Goal: Task Accomplishment & Management: Complete application form

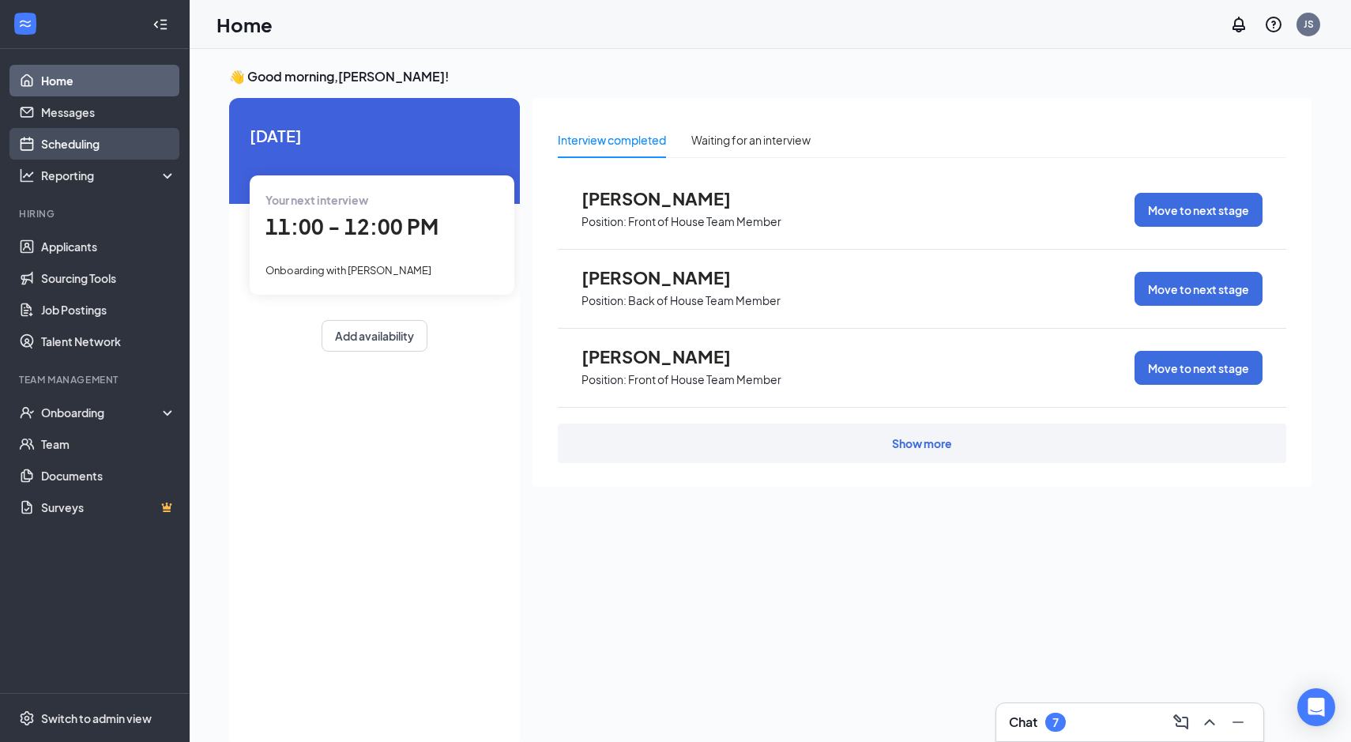
click at [98, 149] on link "Scheduling" at bounding box center [108, 144] width 135 height 32
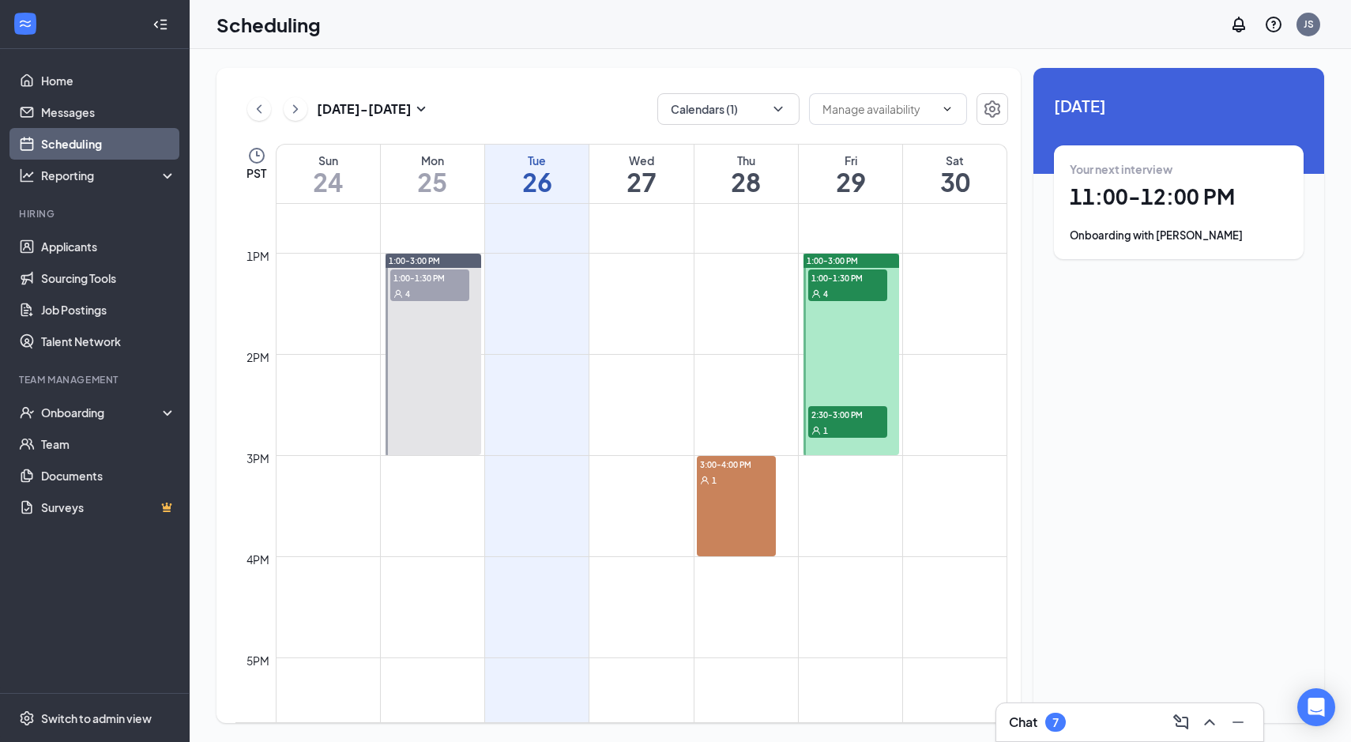
scroll to position [1269, 0]
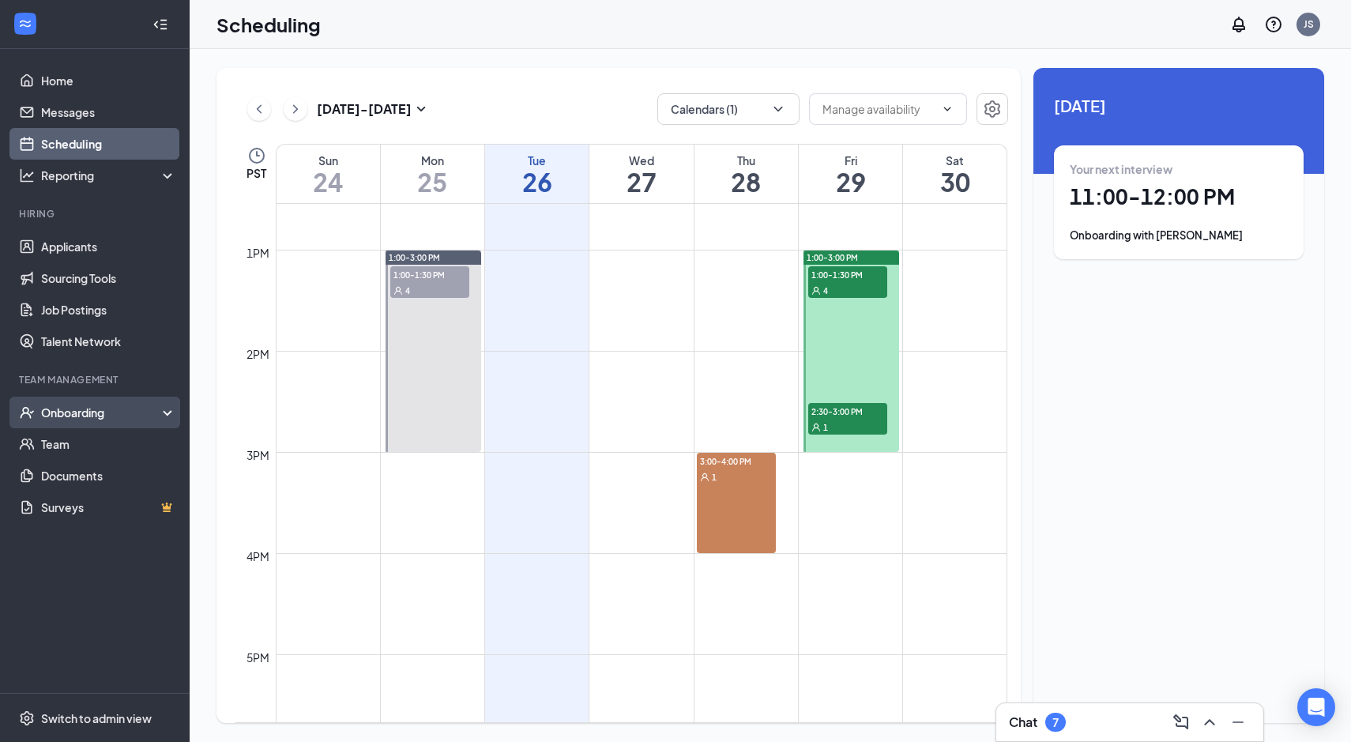
click at [99, 410] on div "Onboarding" at bounding box center [102, 413] width 122 height 16
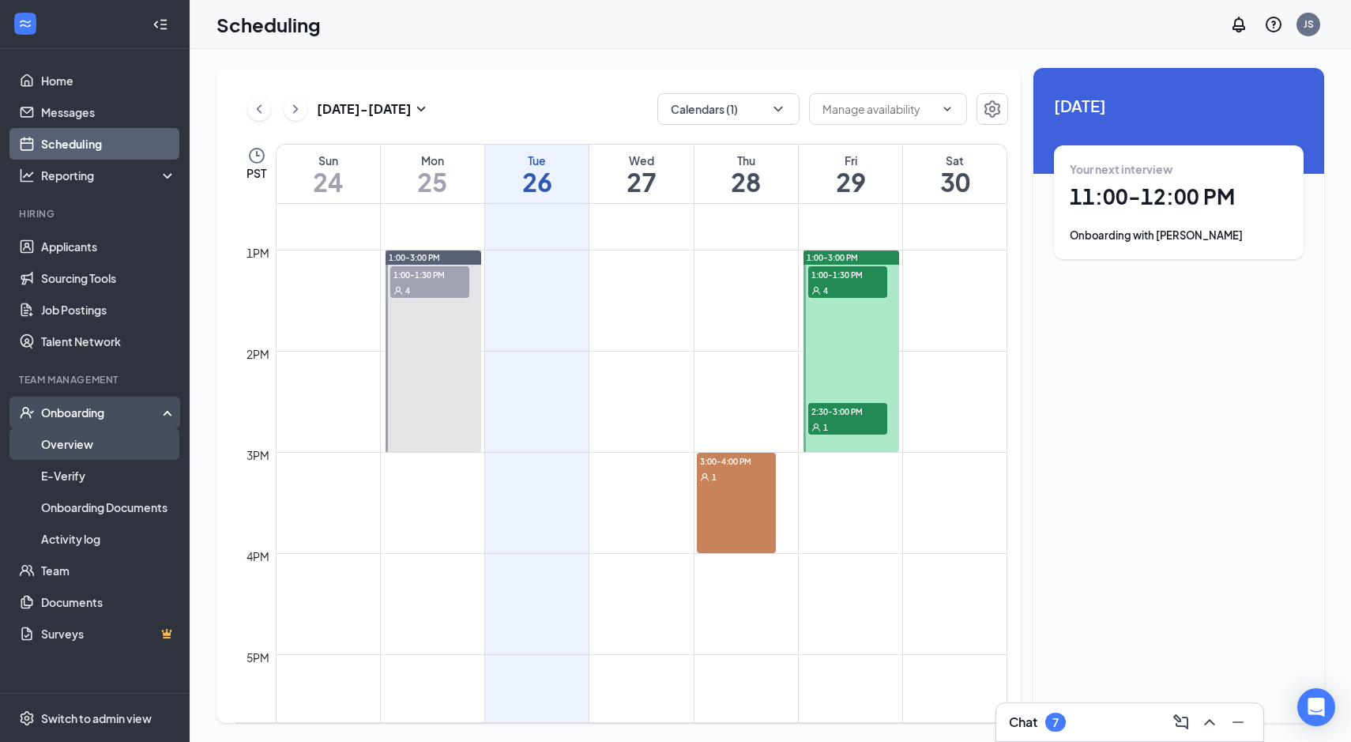
click at [100, 451] on link "Overview" at bounding box center [108, 444] width 135 height 32
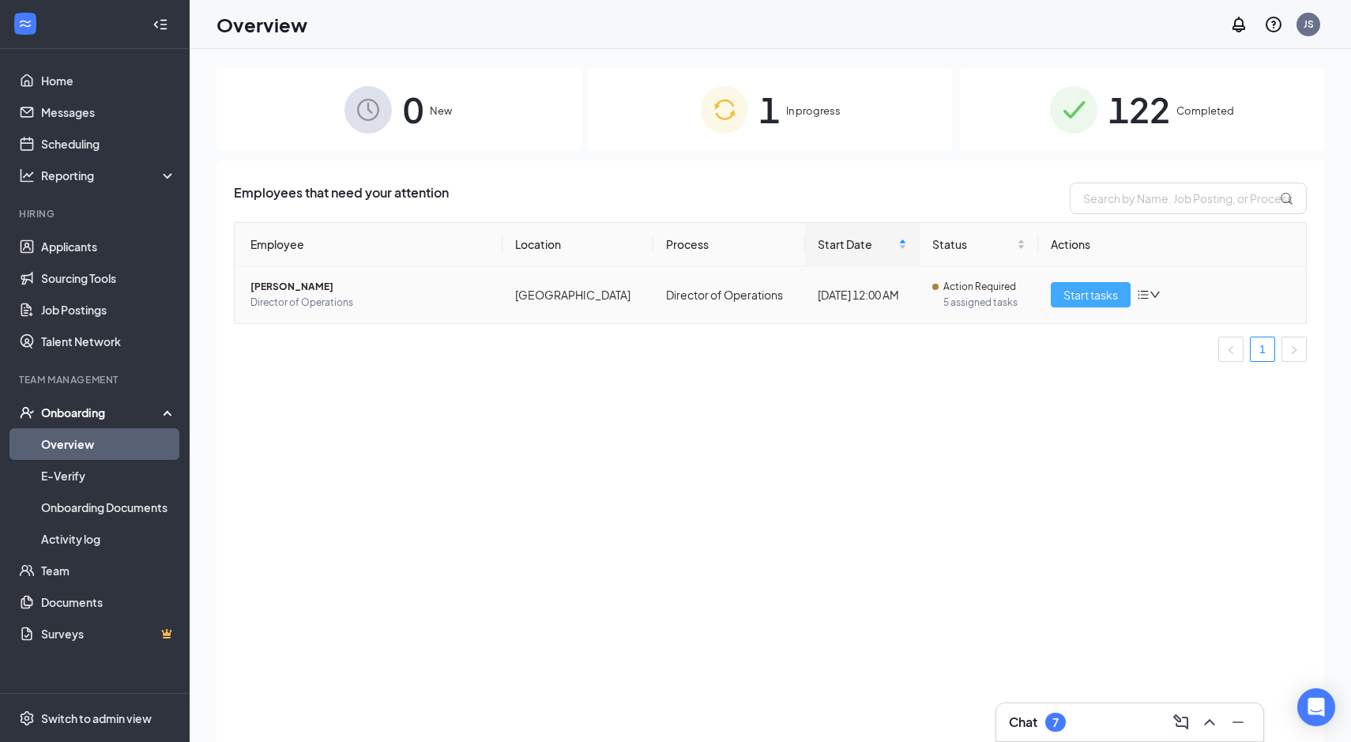
click at [1084, 299] on span "Start tasks" at bounding box center [1091, 294] width 55 height 17
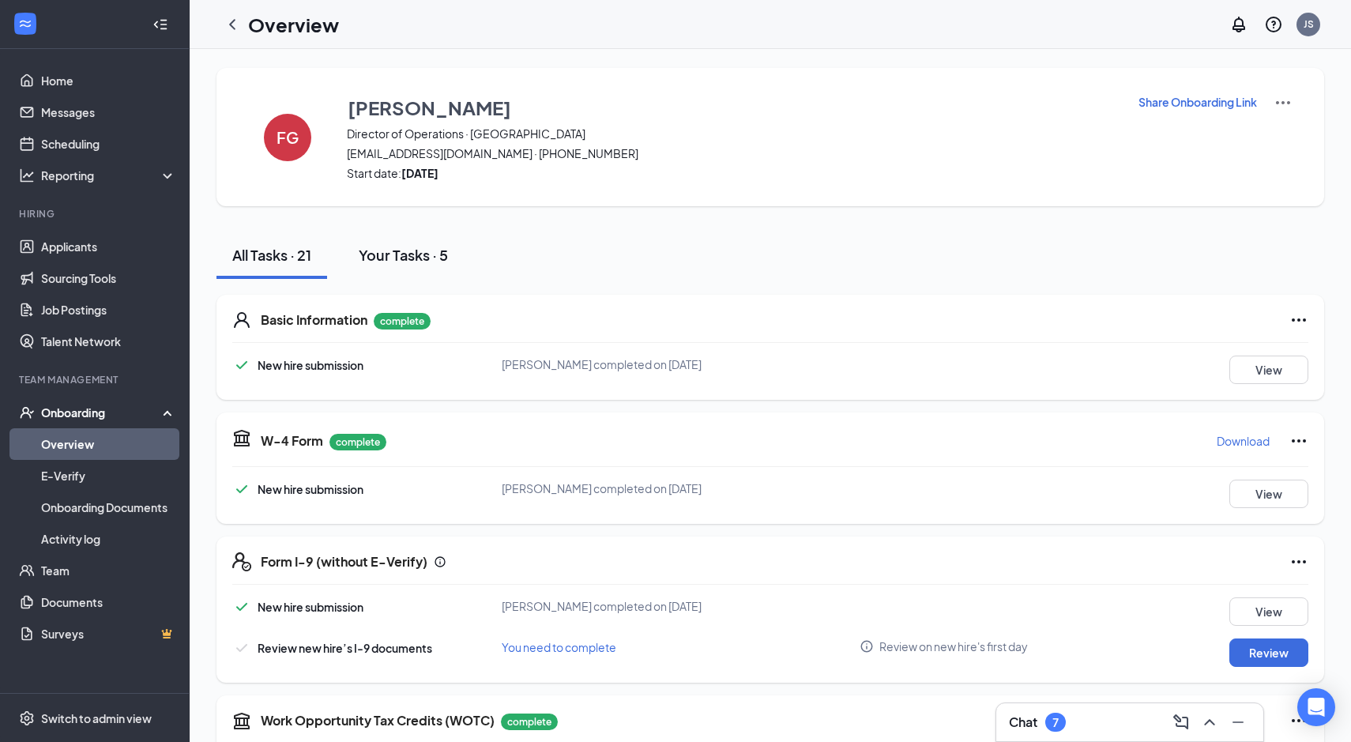
click at [420, 260] on div "Your Tasks · 5" at bounding box center [403, 255] width 89 height 20
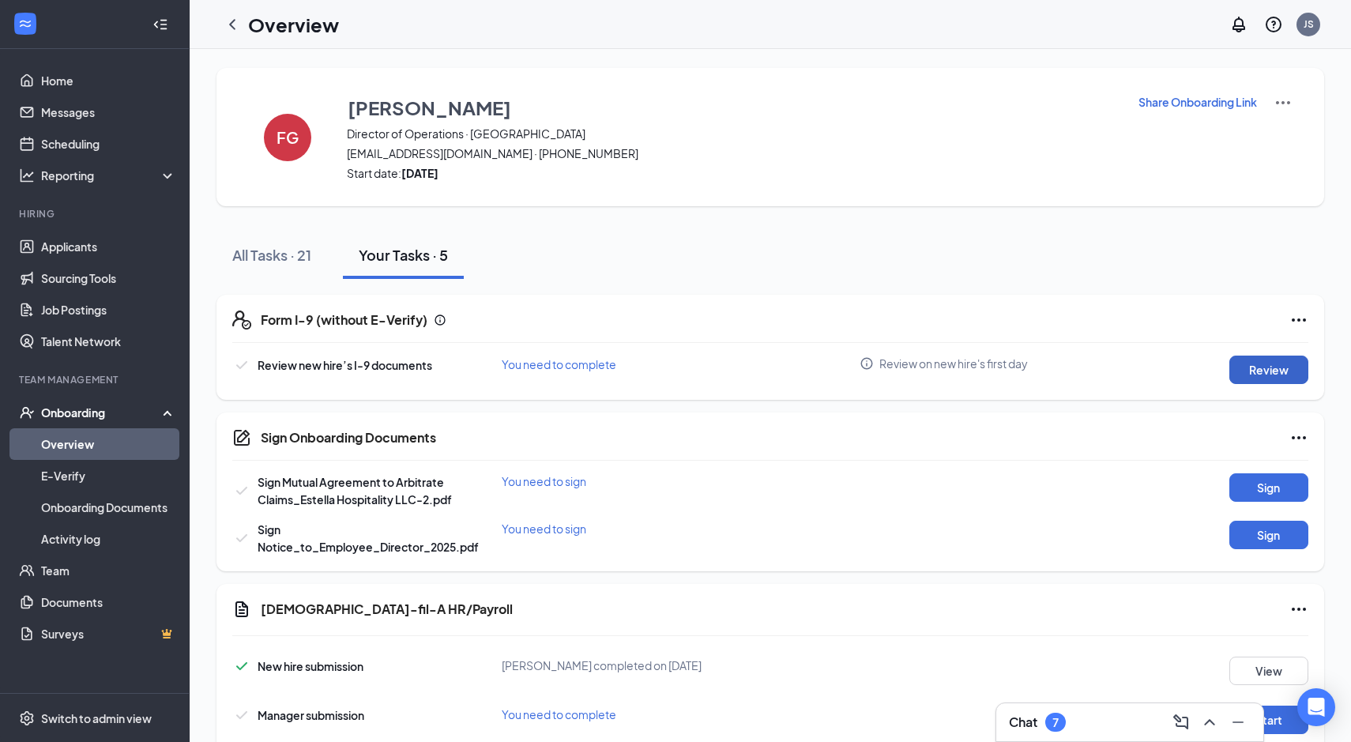
click at [1273, 375] on button "Review" at bounding box center [1269, 370] width 79 height 28
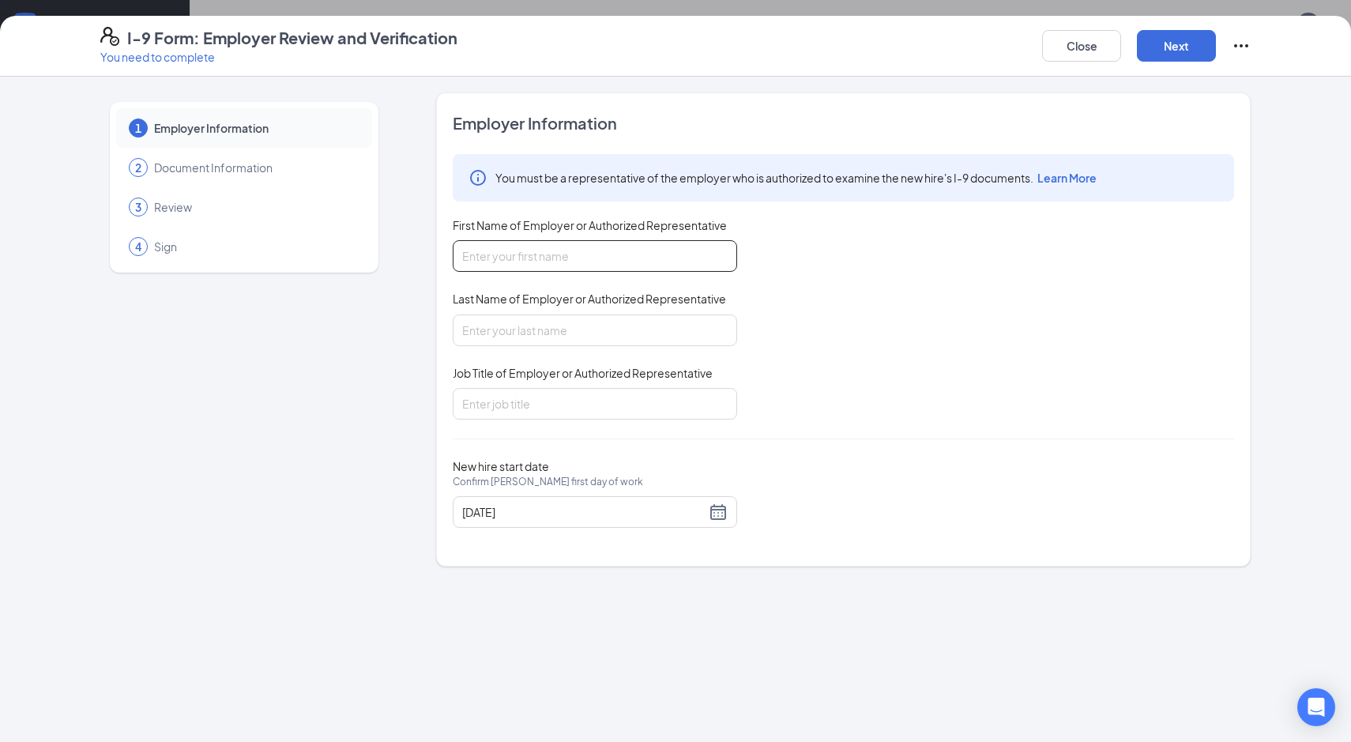
click at [517, 269] on input "First Name of Employer or Authorized Representative" at bounding box center [595, 256] width 285 height 32
type input "[PERSON_NAME]"
click at [547, 322] on input "Last Name of Employer or Authorized Representative" at bounding box center [595, 331] width 285 height 32
type input "[PERSON_NAME]"
click at [545, 415] on input "Job Title of Employer or Authorized Representative" at bounding box center [595, 404] width 285 height 32
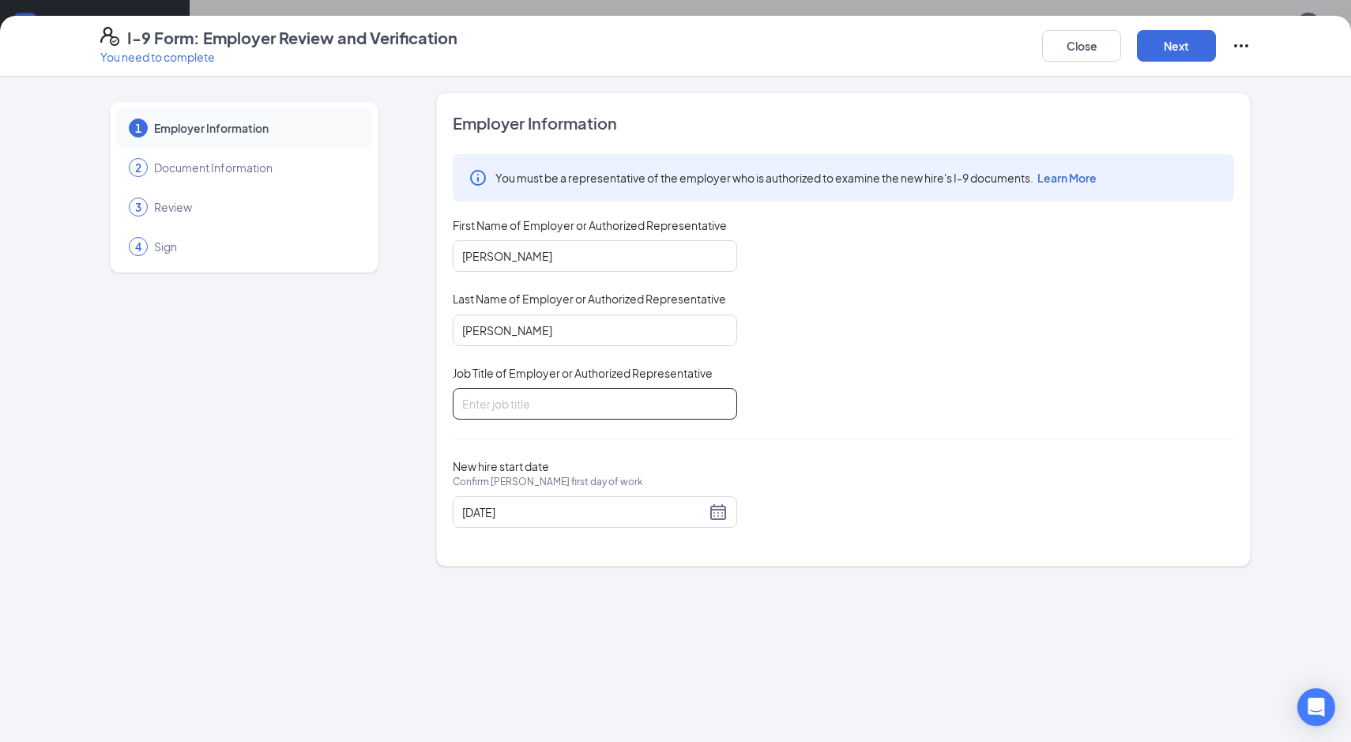
type input "Executive Director"
click at [1172, 57] on button "Next" at bounding box center [1176, 46] width 79 height 32
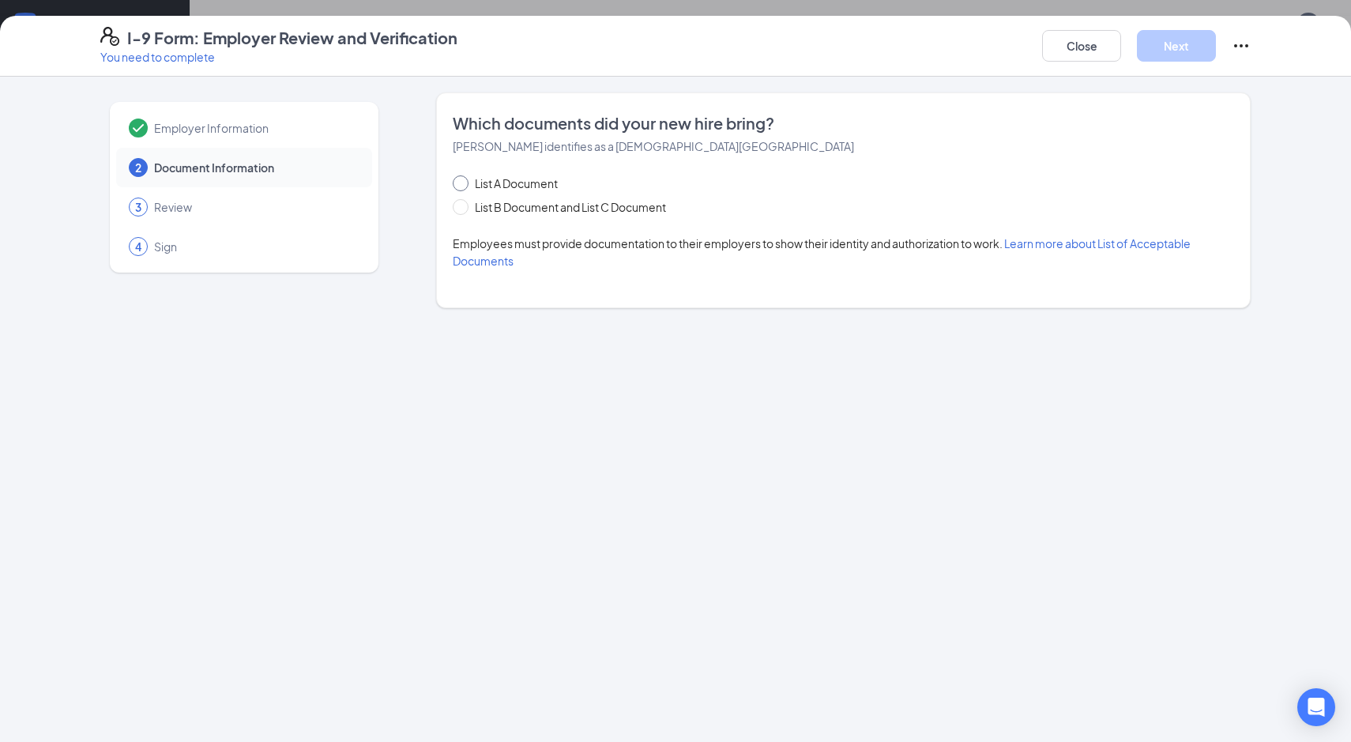
click at [521, 184] on span "List A Document" at bounding box center [517, 183] width 96 height 17
click at [464, 184] on input "List A Document" at bounding box center [458, 180] width 11 height 11
radio input "true"
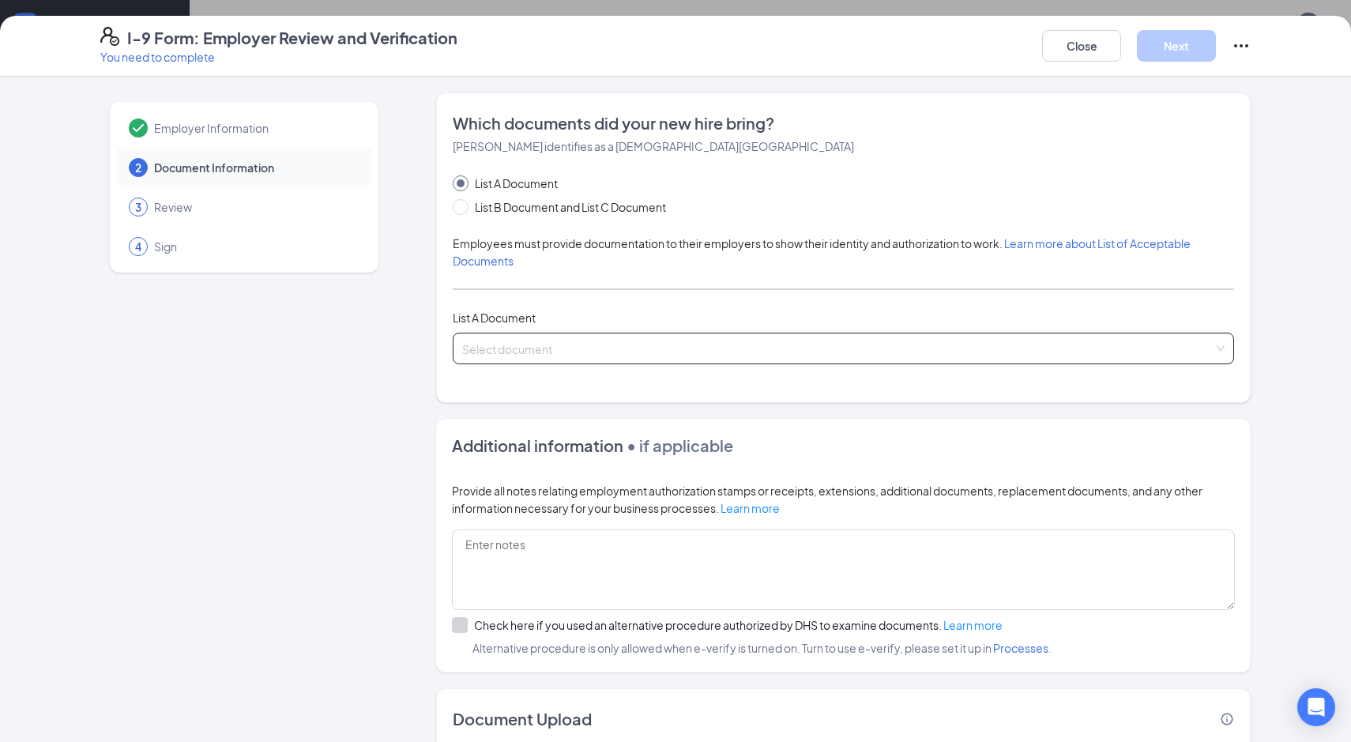
click at [597, 348] on input "search" at bounding box center [838, 346] width 752 height 24
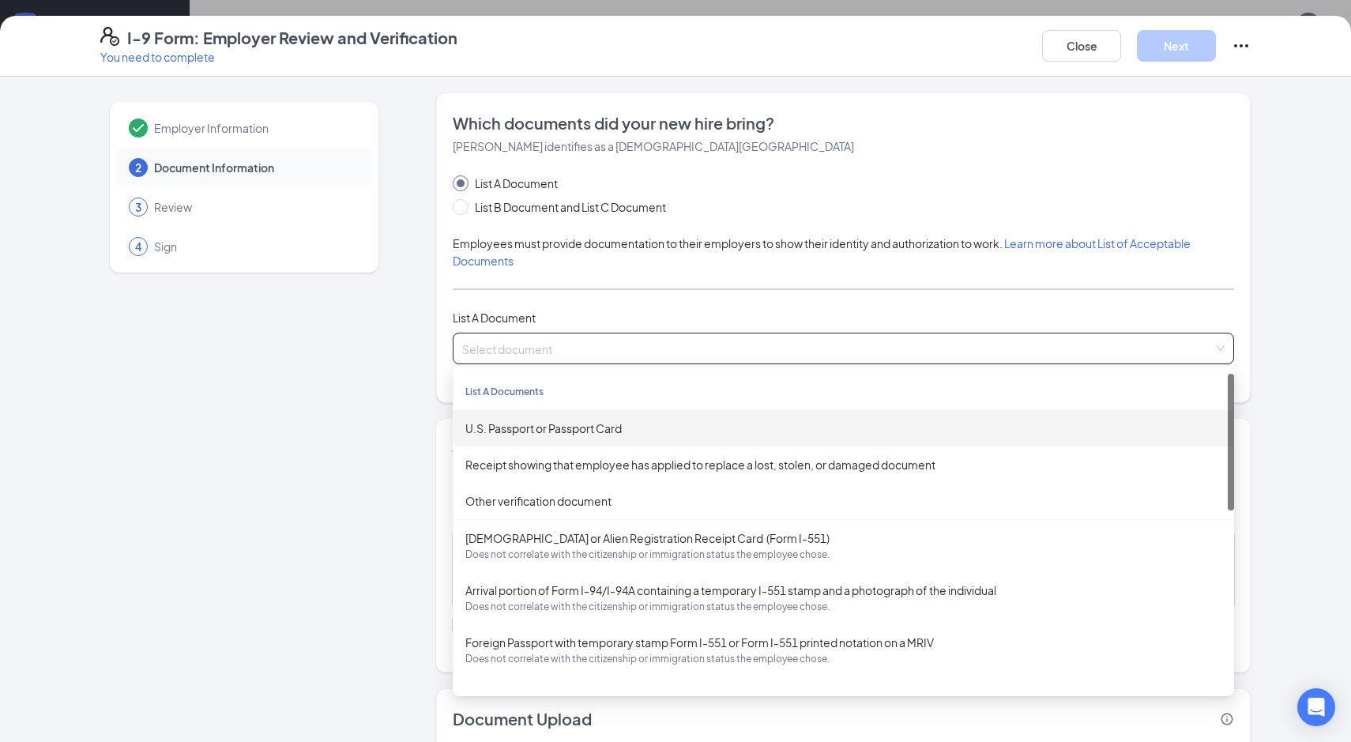
click at [570, 424] on div "U.S. Passport or Passport Card" at bounding box center [844, 428] width 756 height 17
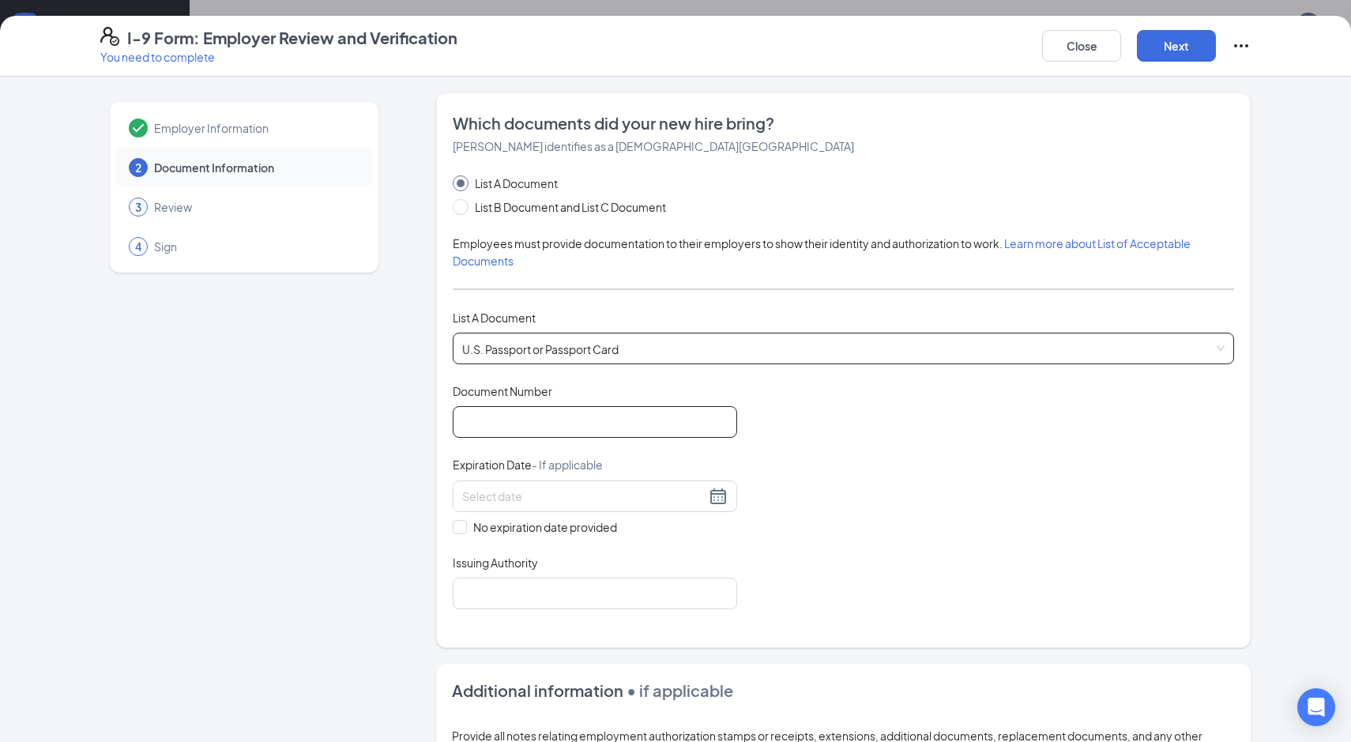
click at [557, 429] on input "Document Number" at bounding box center [595, 422] width 285 height 32
click at [646, 435] on input "Document Number" at bounding box center [595, 422] width 285 height 32
type input "C18798894"
click at [487, 502] on input at bounding box center [583, 496] width 243 height 17
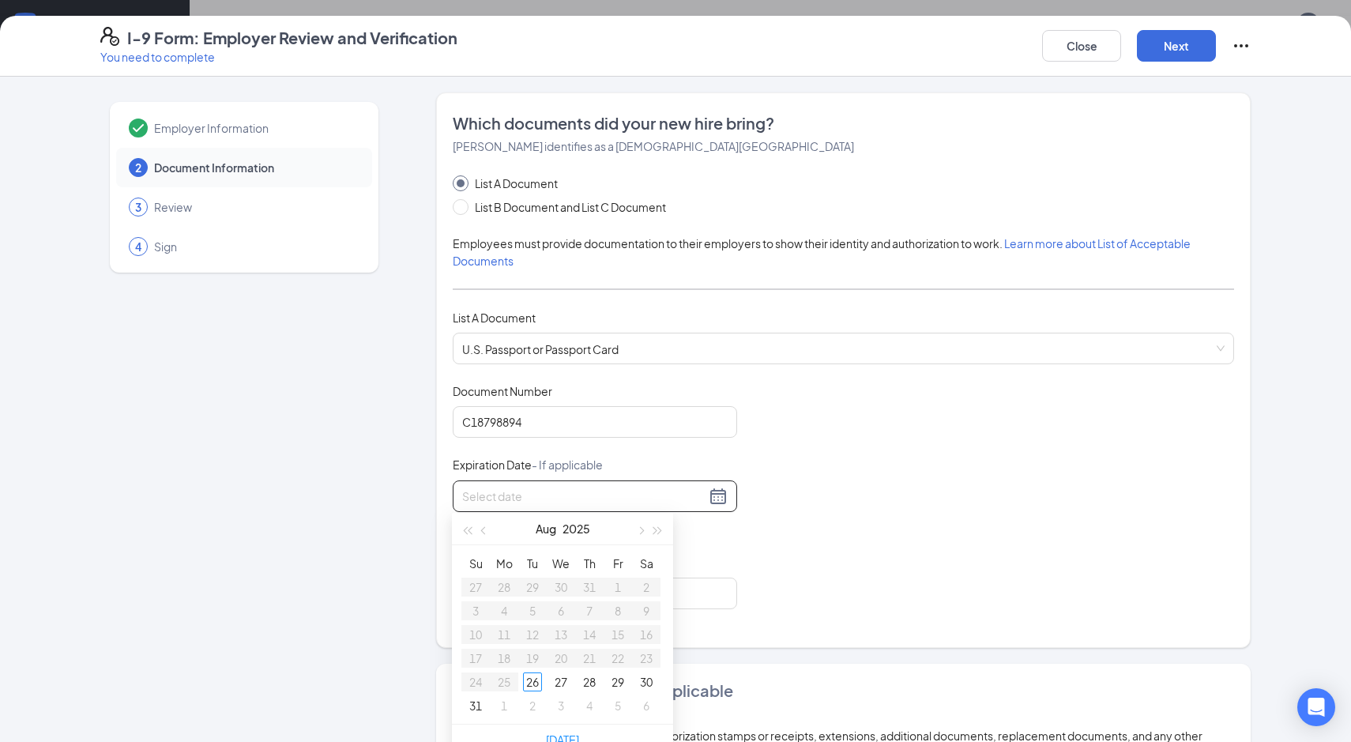
click at [591, 530] on div "[DATE]" at bounding box center [563, 529] width 138 height 32
click at [575, 527] on button "2025" at bounding box center [577, 529] width 28 height 32
type input "[DATE]"
click at [488, 726] on div "2028" at bounding box center [492, 727] width 47 height 19
type input "[DATE]"
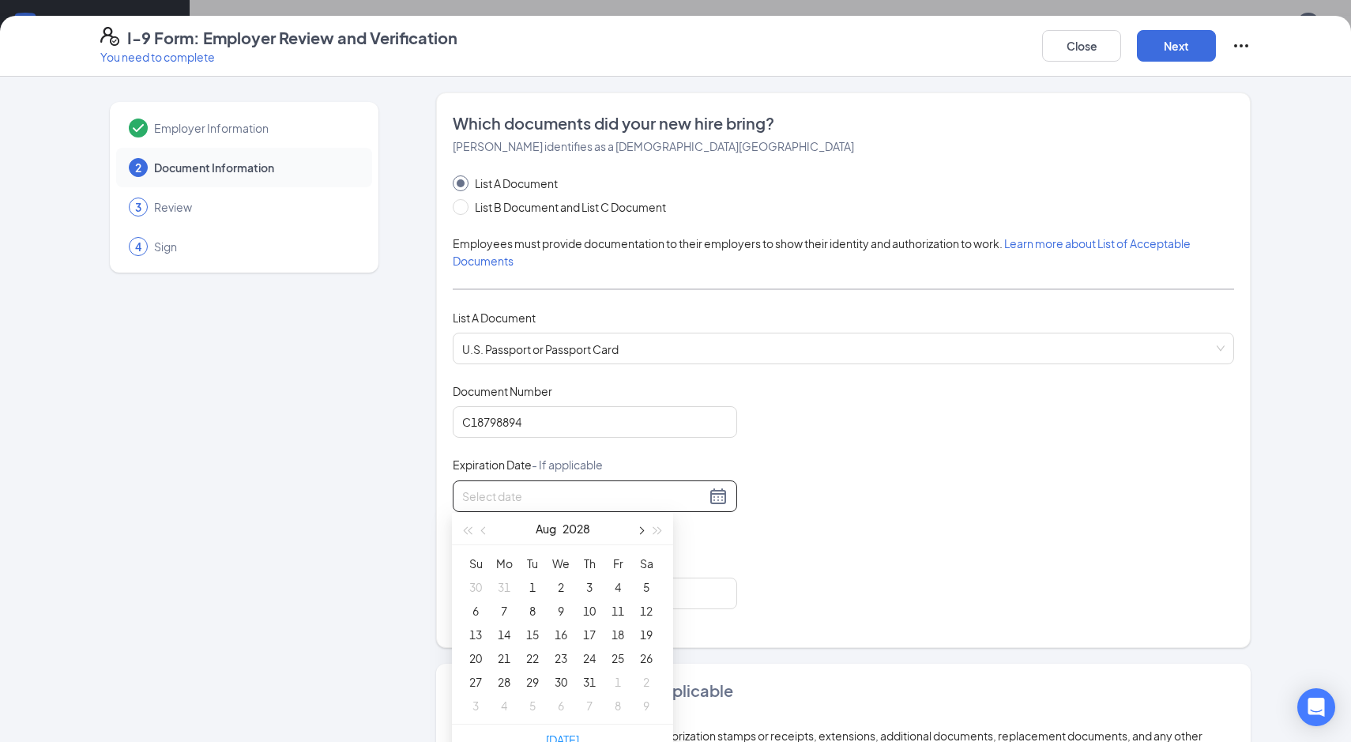
click at [635, 533] on button "button" at bounding box center [639, 529] width 17 height 32
type input "[DATE]"
click at [640, 525] on button "button" at bounding box center [639, 529] width 17 height 32
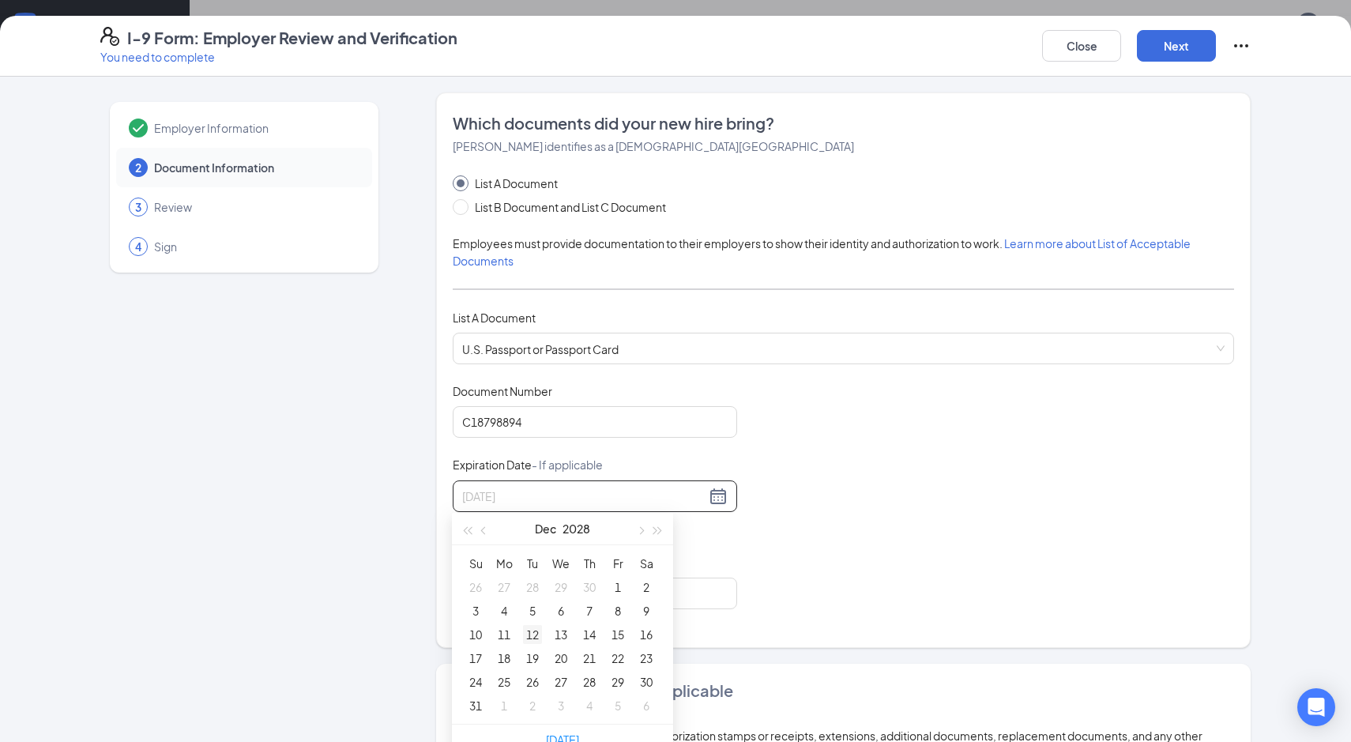
type input "[DATE]"
click at [530, 631] on div "12" at bounding box center [532, 634] width 19 height 19
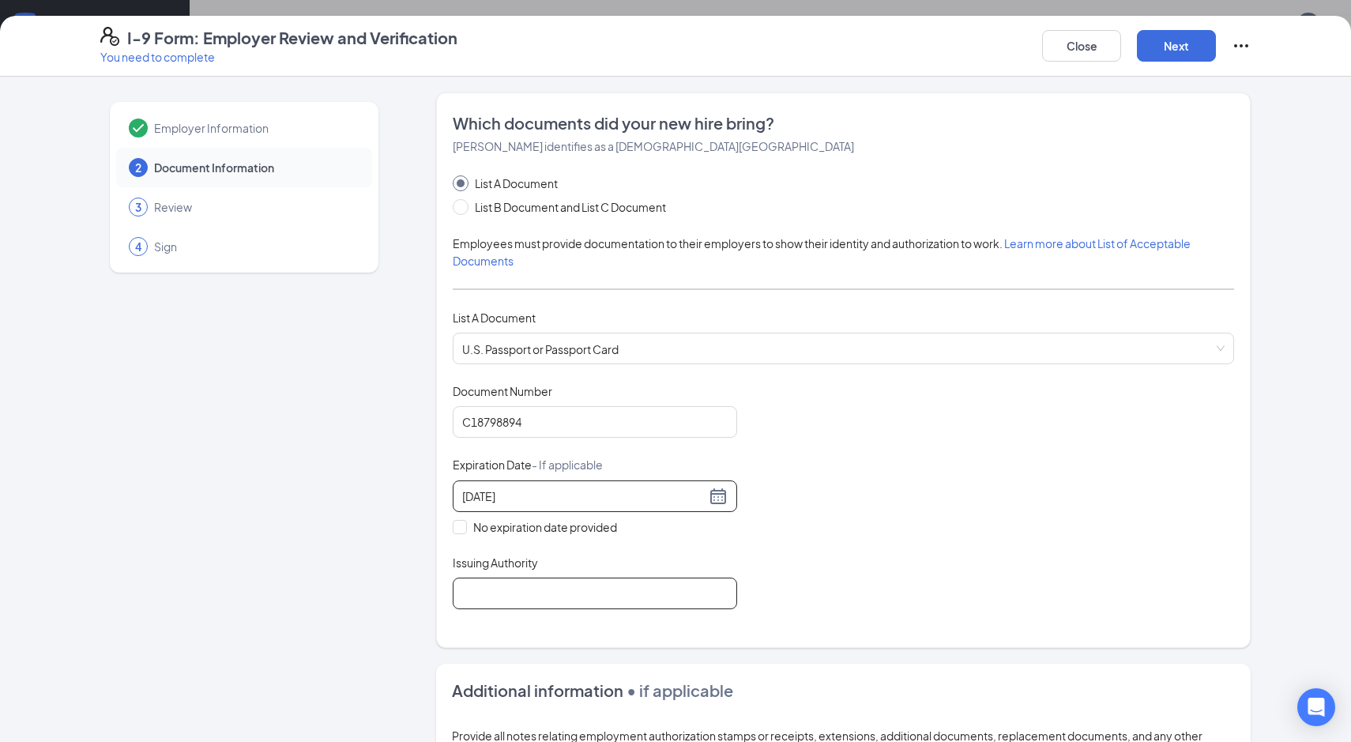
click at [526, 594] on input "Issuing Authority" at bounding box center [595, 594] width 285 height 32
type input "United States Department of State"
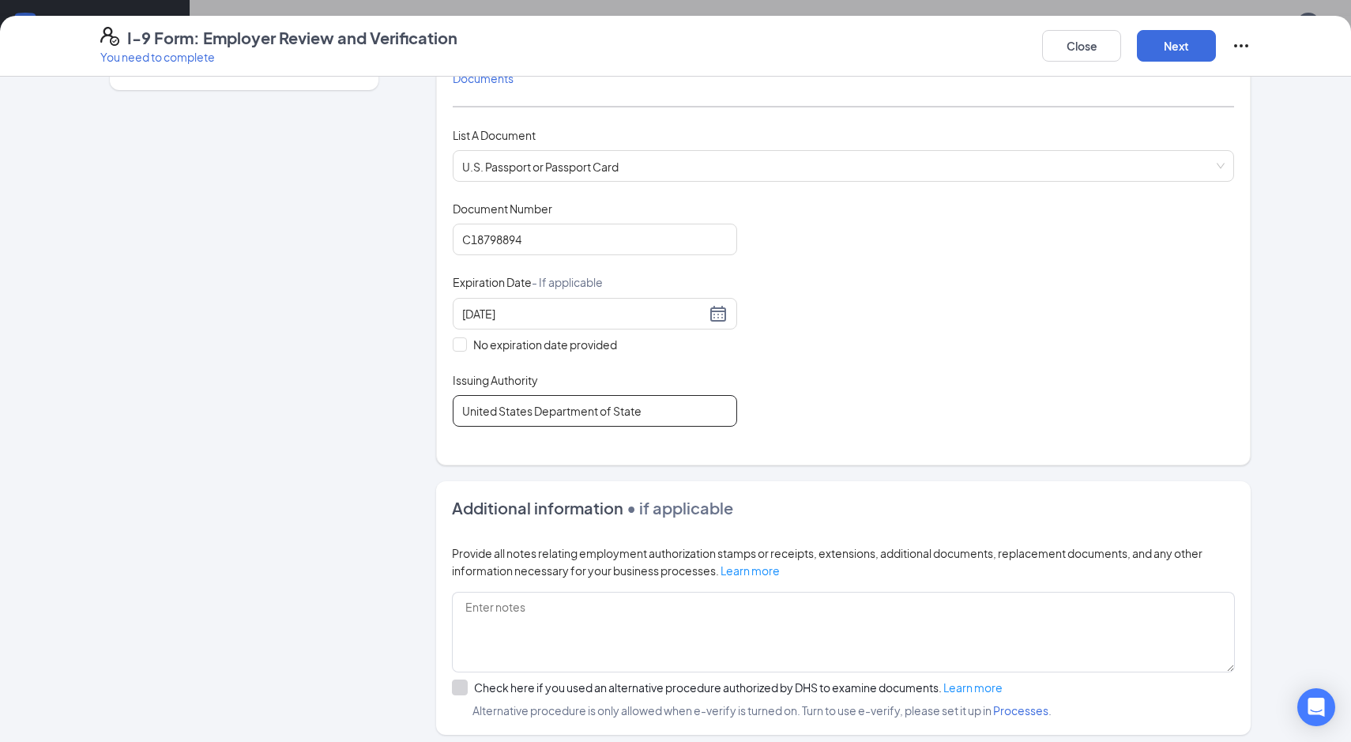
scroll to position [340, 0]
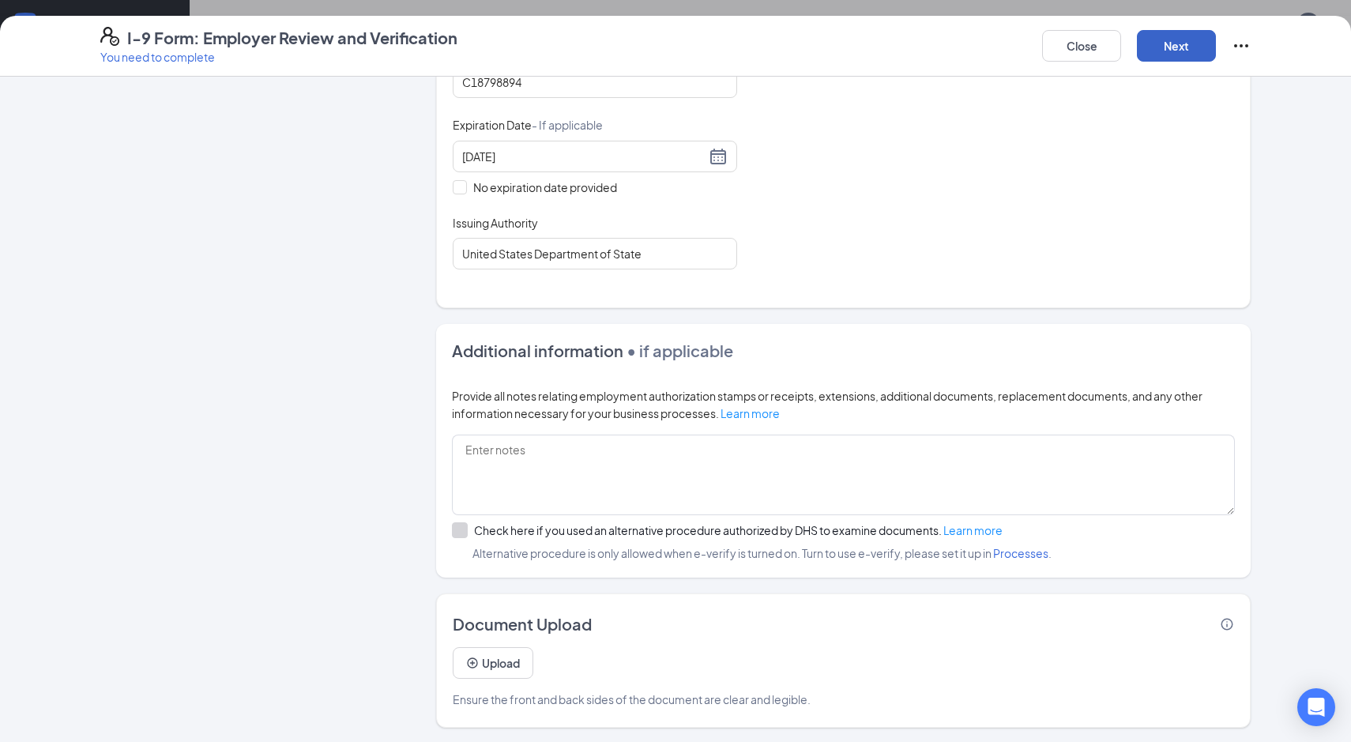
click at [1209, 55] on button "Next" at bounding box center [1176, 46] width 79 height 32
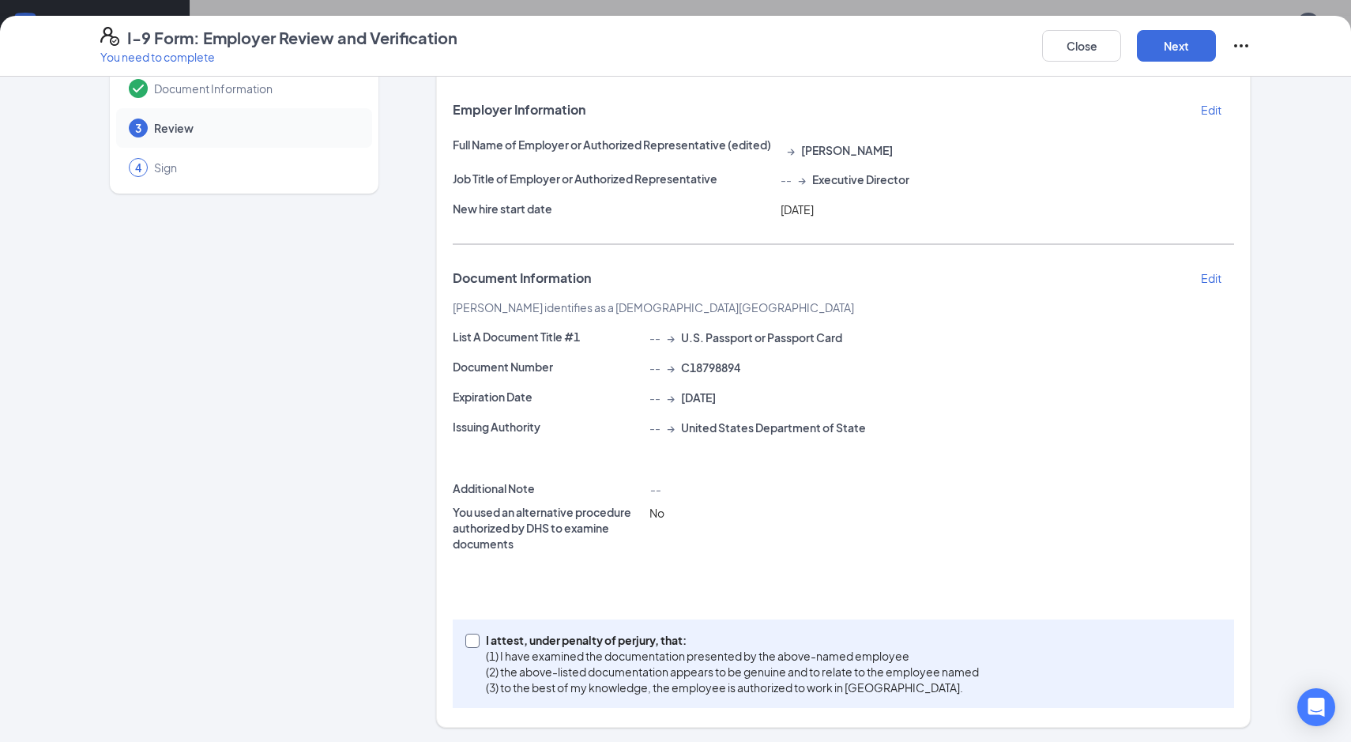
click at [471, 638] on input "I attest, under penalty of [PERSON_NAME], that: (1) I have examined the documen…" at bounding box center [471, 639] width 11 height 11
checkbox input "true"
click at [1155, 44] on button "Next" at bounding box center [1176, 46] width 79 height 32
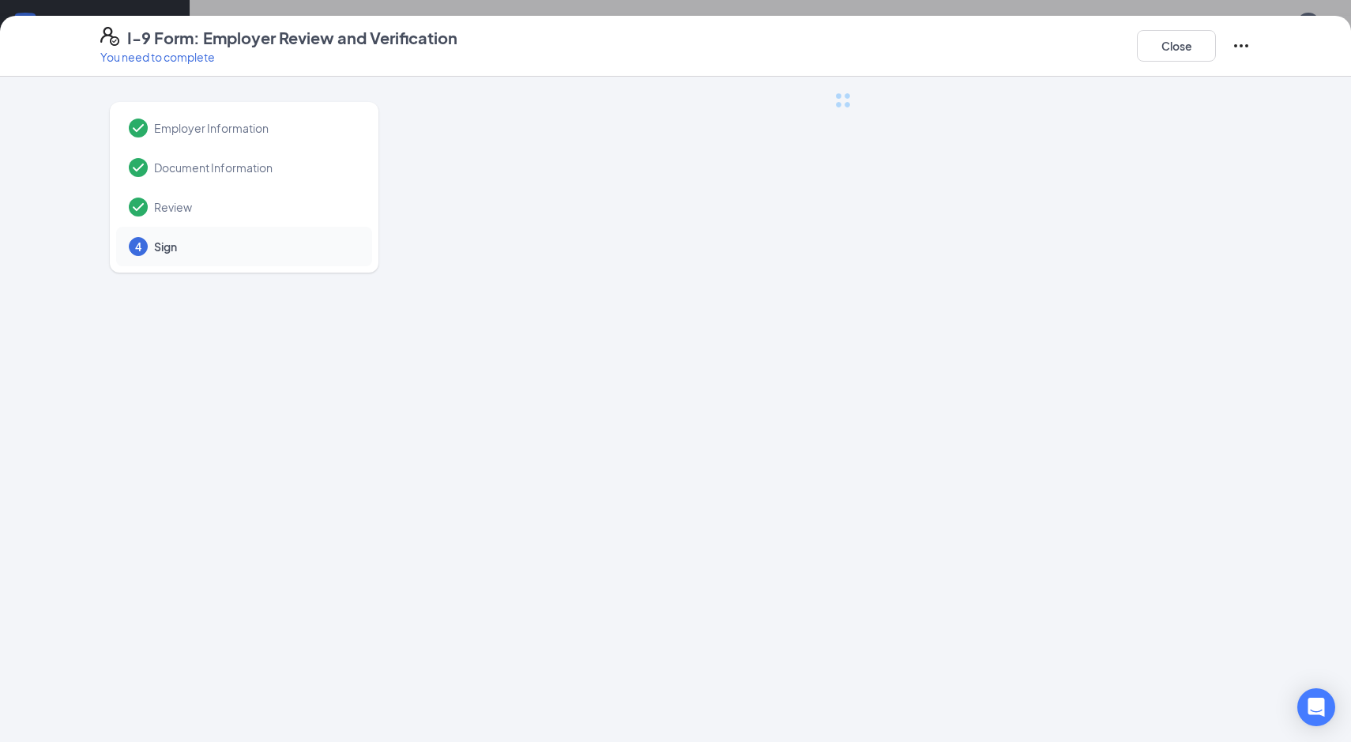
scroll to position [0, 0]
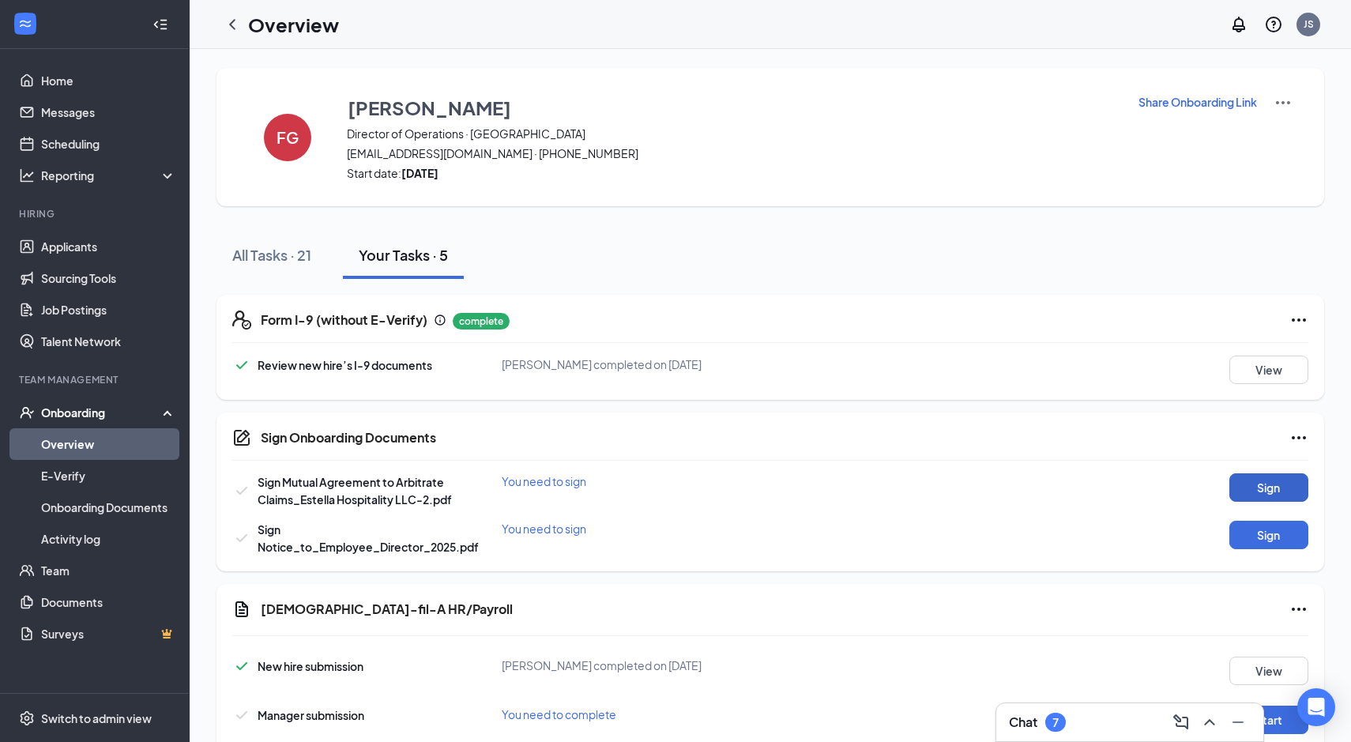
click at [1260, 487] on button "Sign" at bounding box center [1269, 487] width 79 height 28
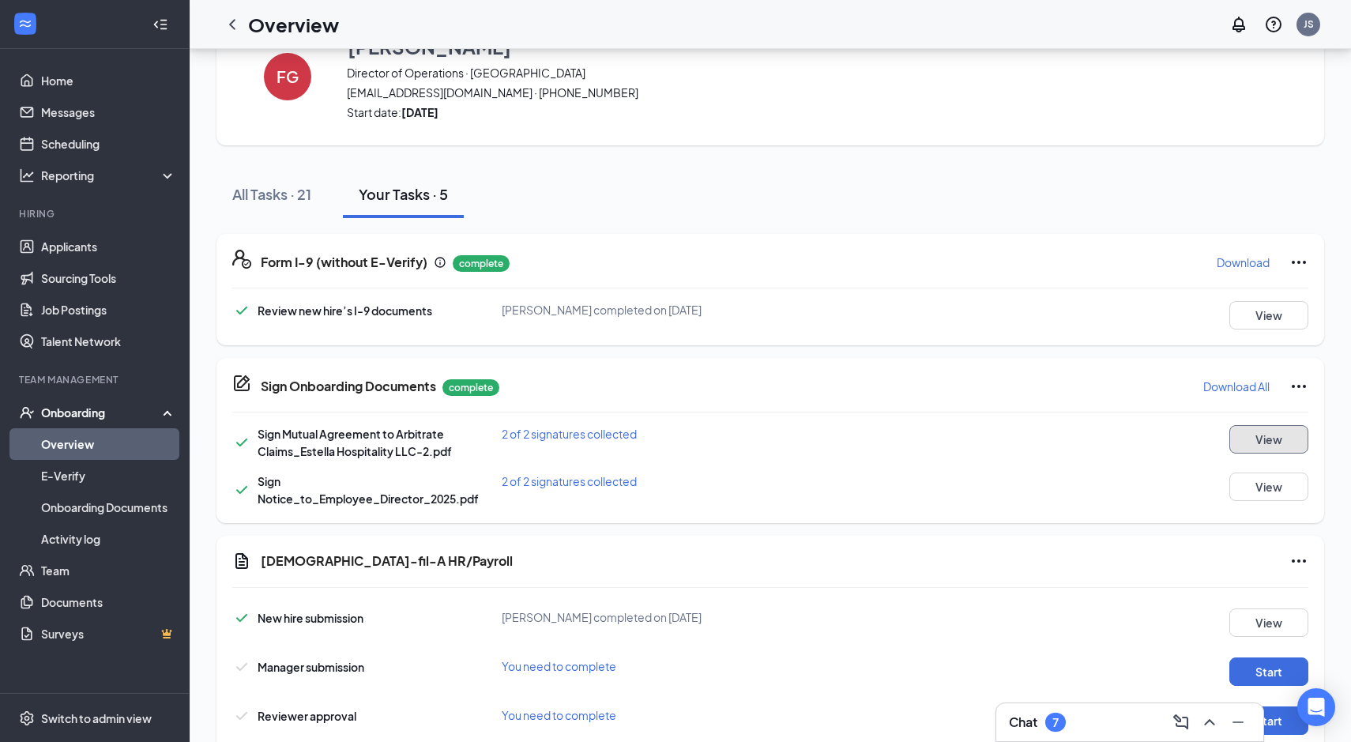
scroll to position [101, 0]
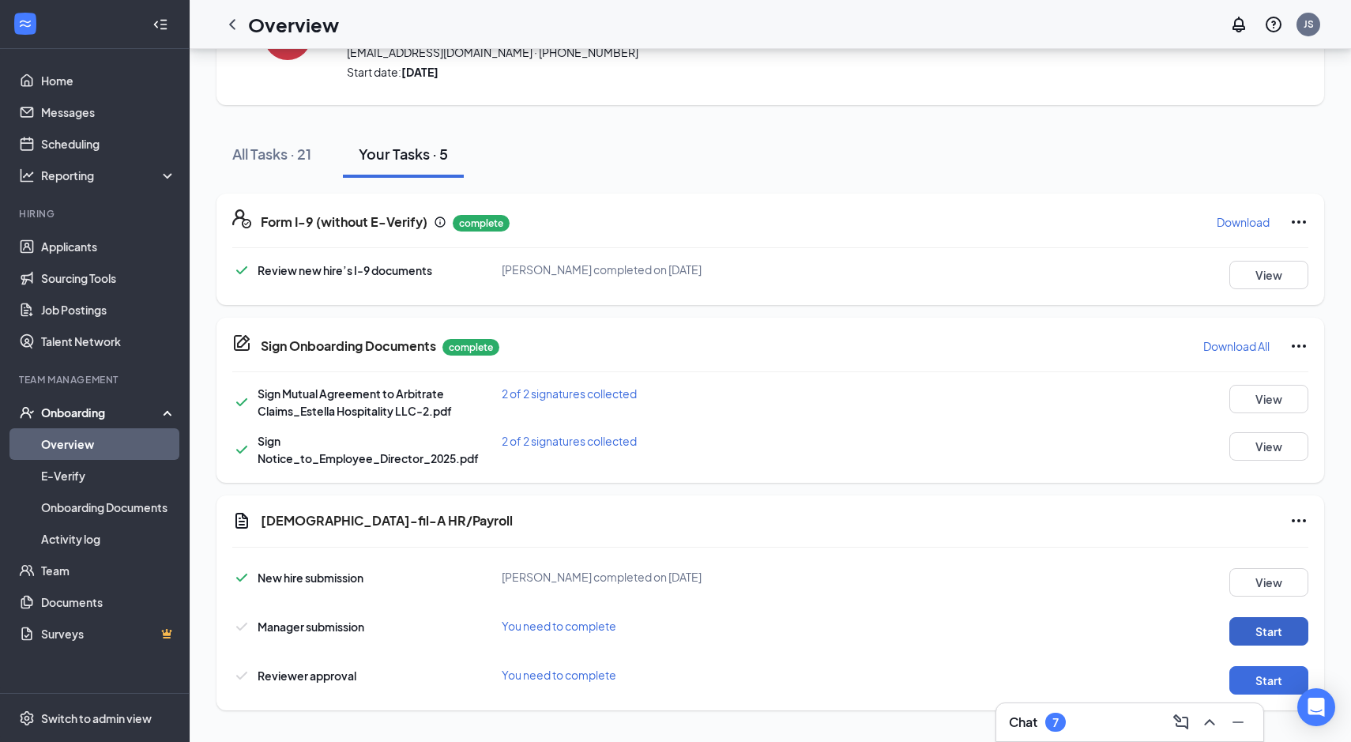
click at [1245, 631] on button "Start" at bounding box center [1269, 631] width 79 height 28
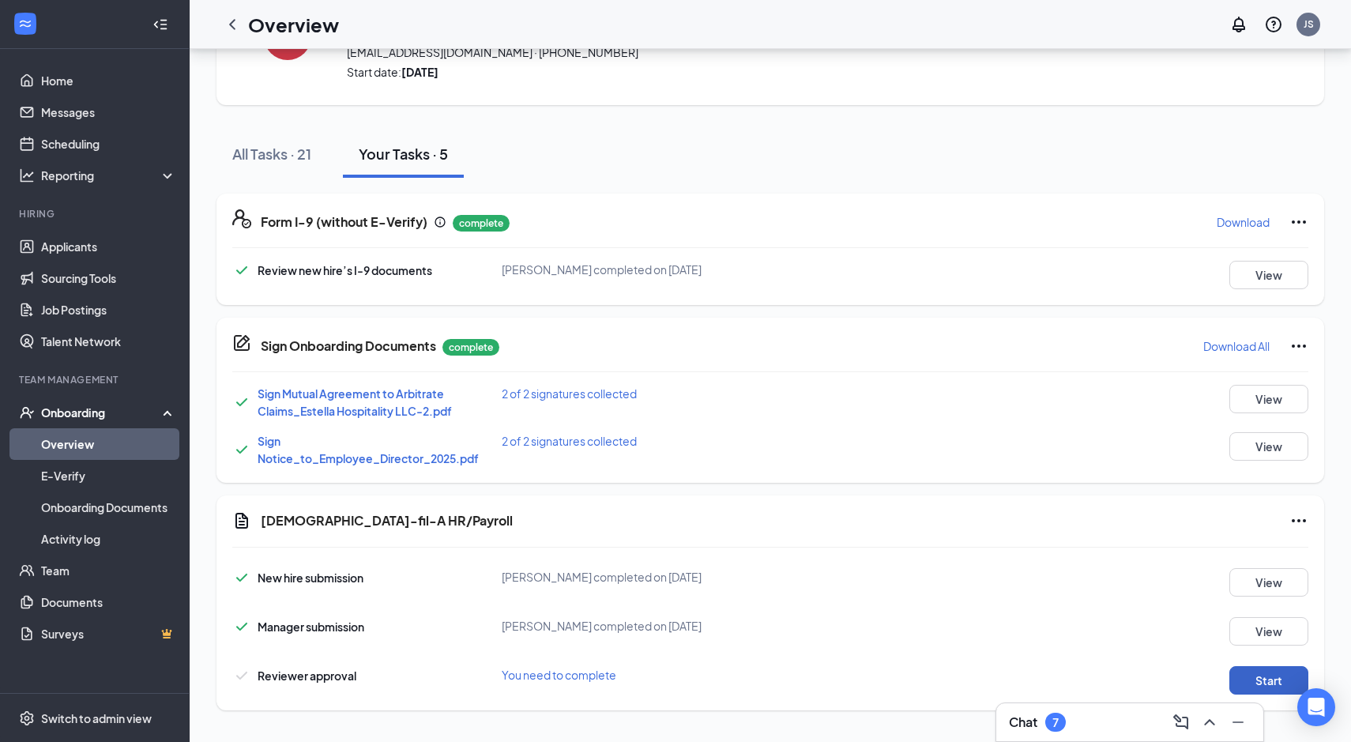
click at [1250, 683] on button "Start" at bounding box center [1269, 680] width 79 height 28
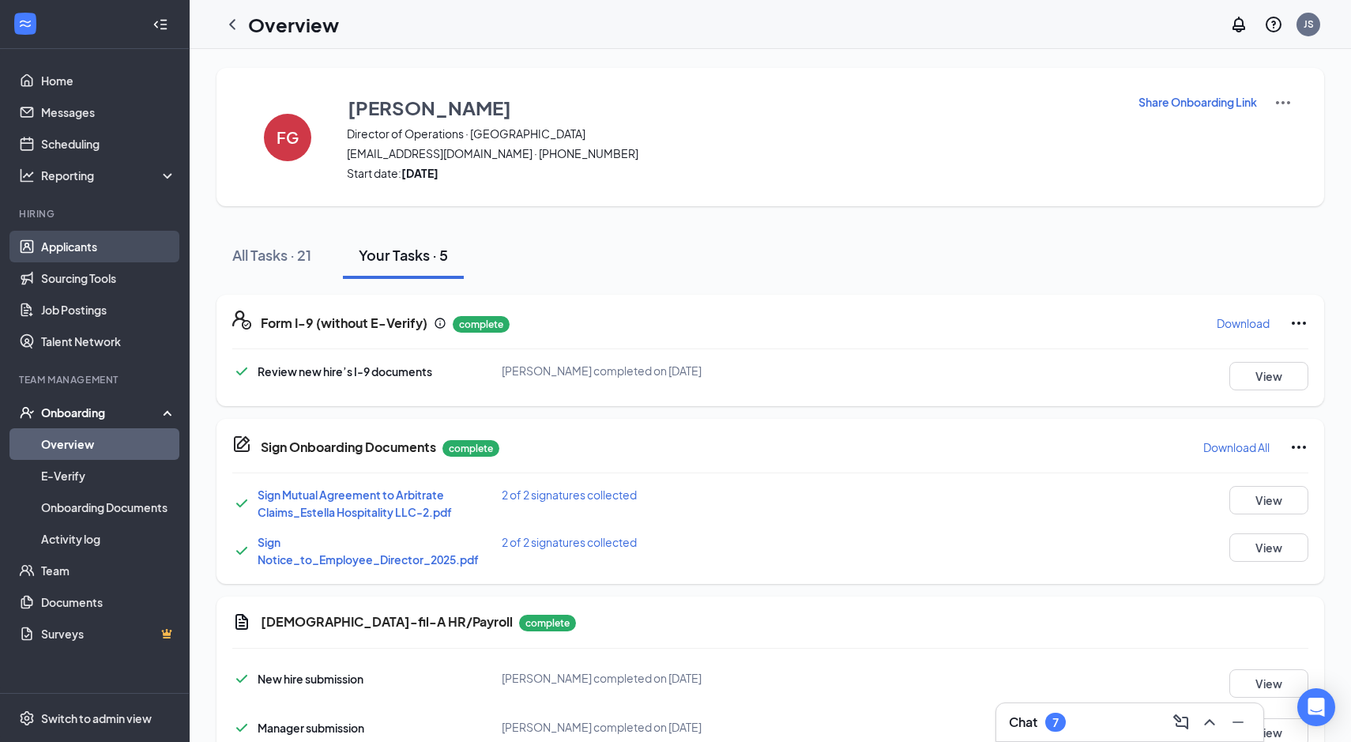
click at [150, 246] on link "Applicants" at bounding box center [108, 247] width 135 height 32
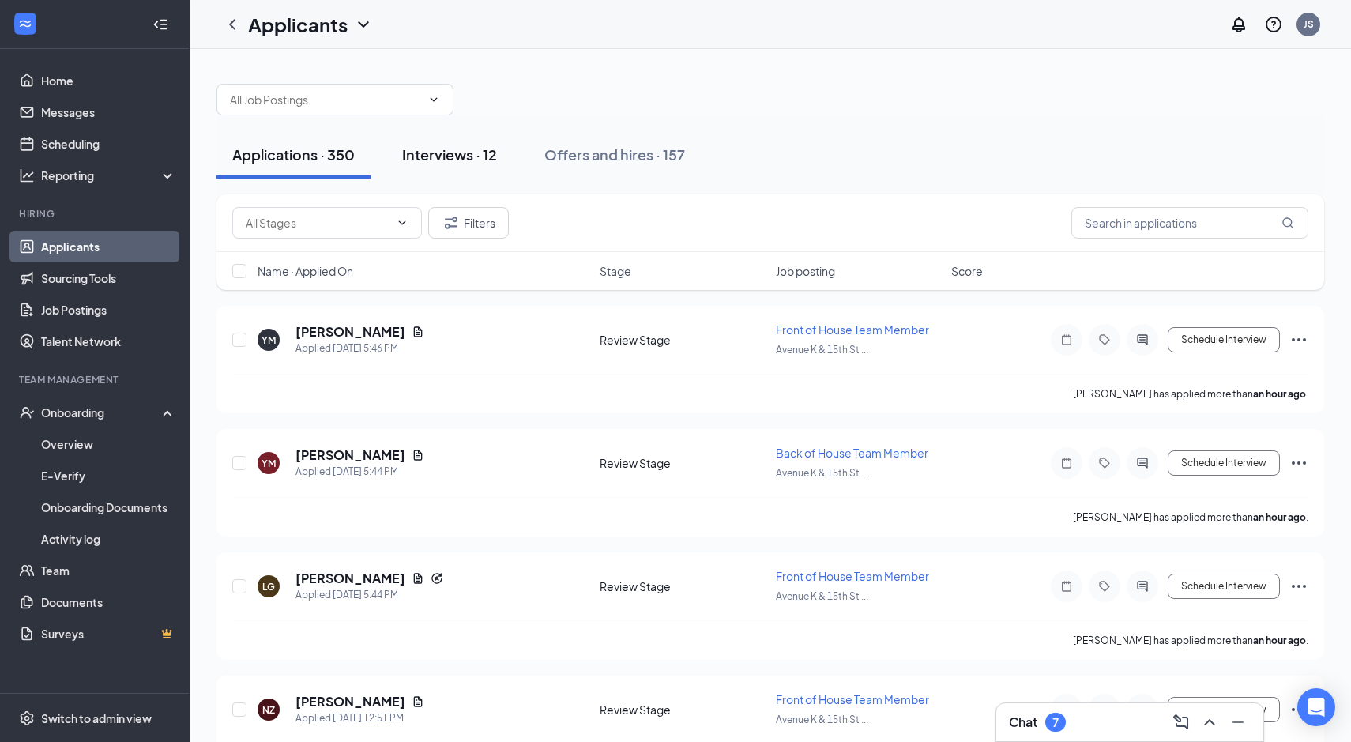
click at [466, 168] on button "Interviews · 12" at bounding box center [449, 154] width 126 height 47
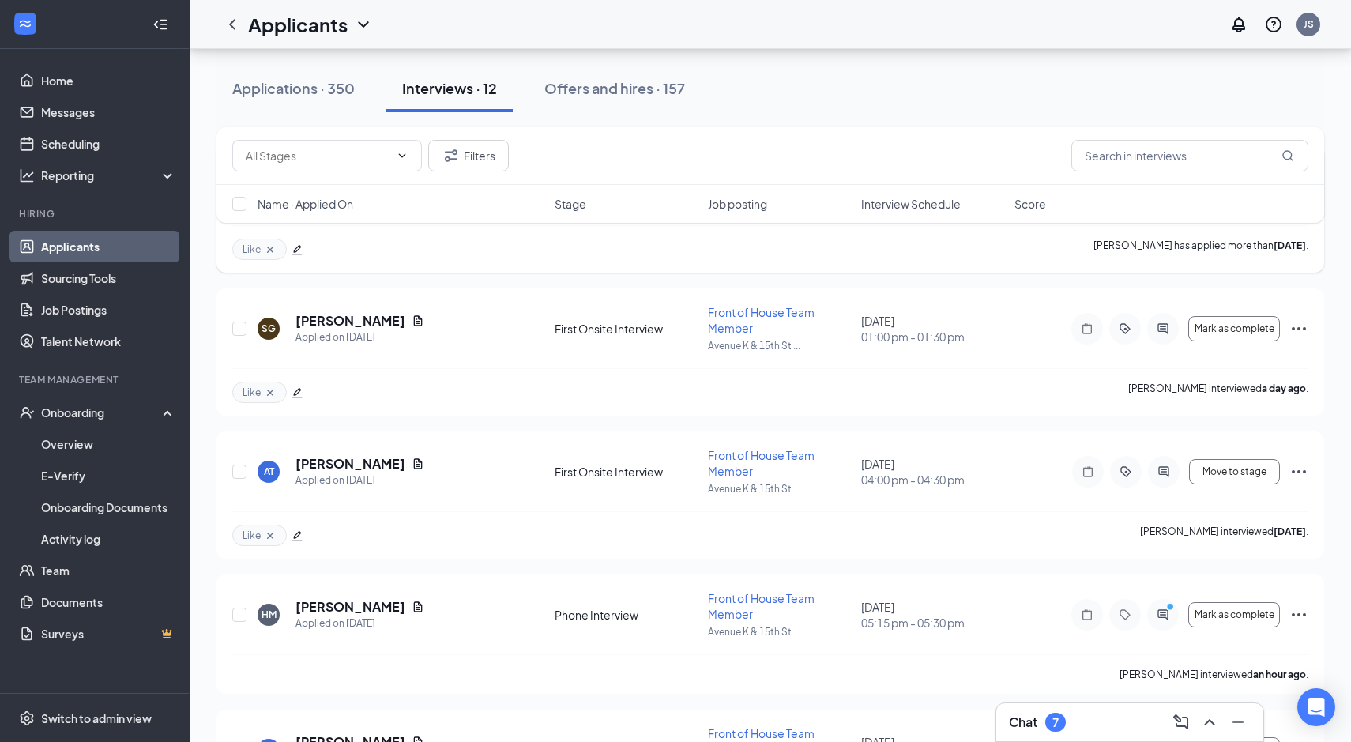
scroll to position [164, 0]
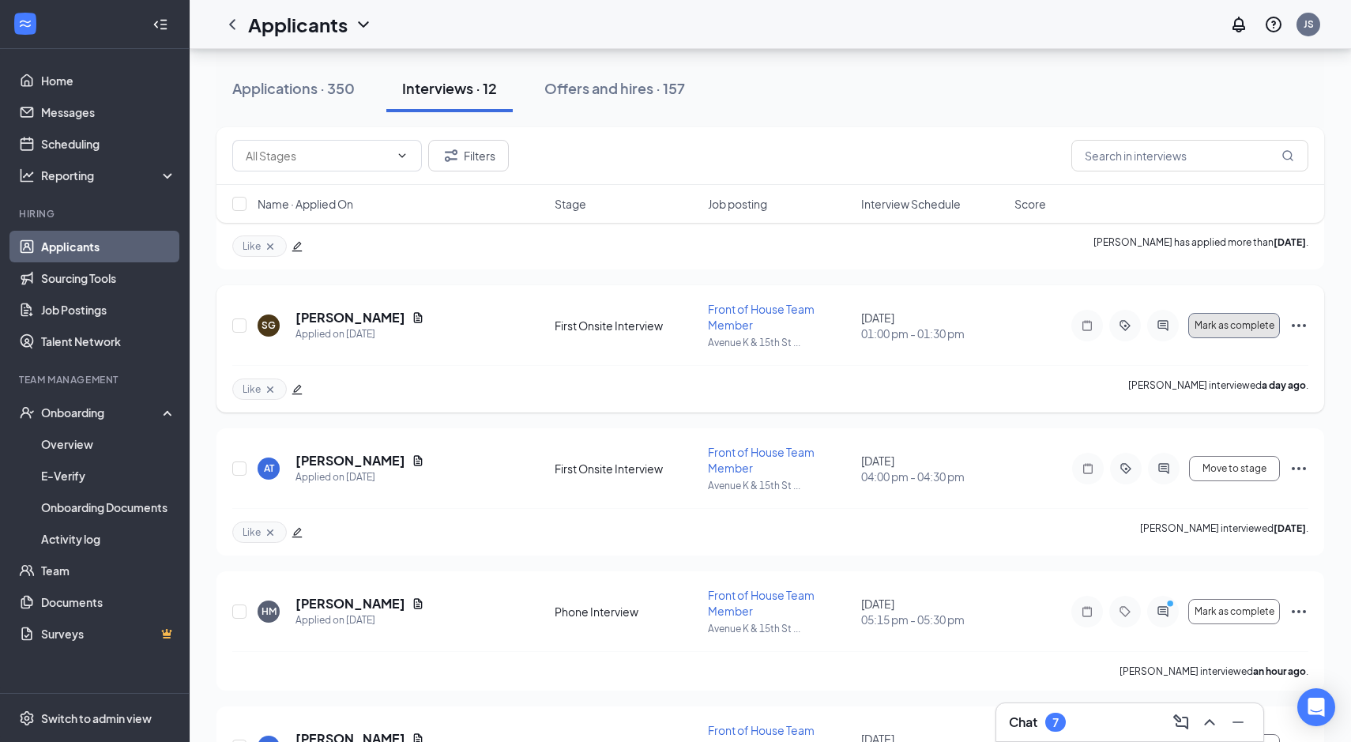
click at [1209, 330] on span "Mark as complete" at bounding box center [1235, 325] width 80 height 11
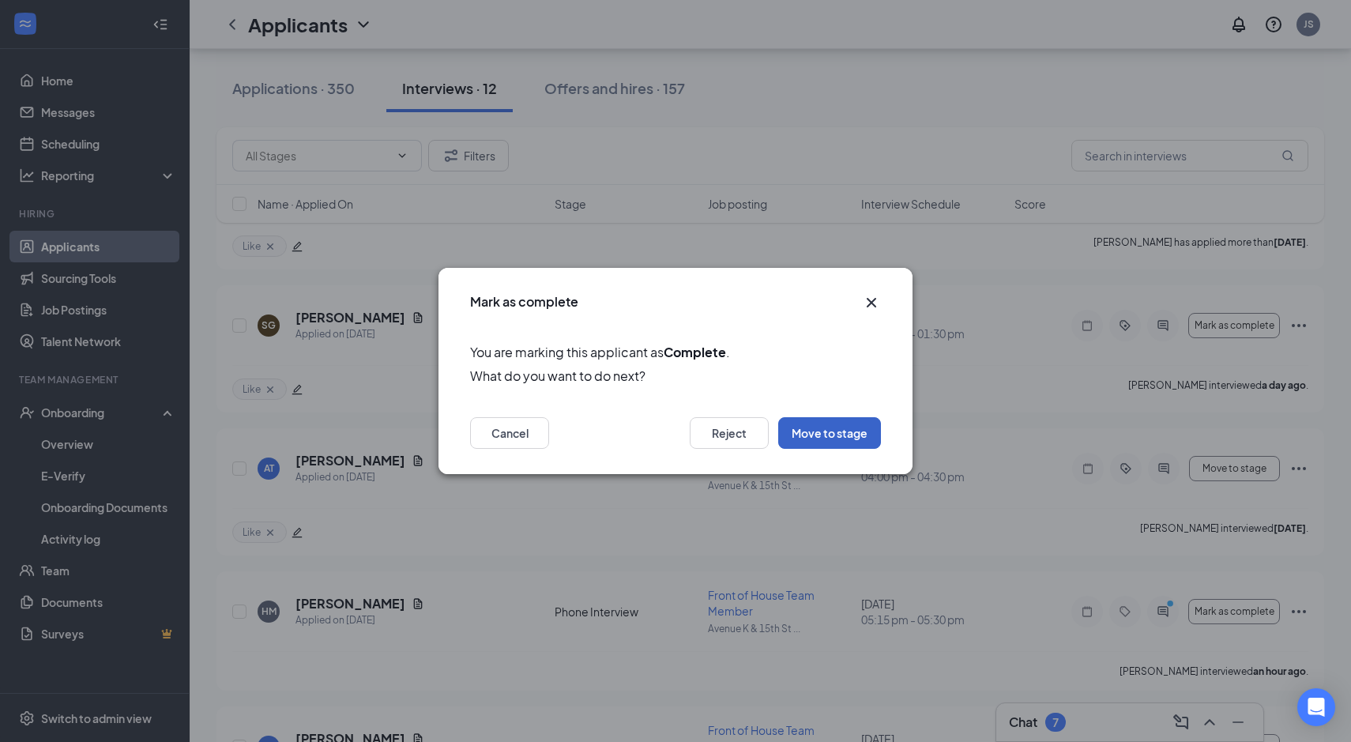
click at [861, 432] on button "Move to stage" at bounding box center [829, 433] width 103 height 32
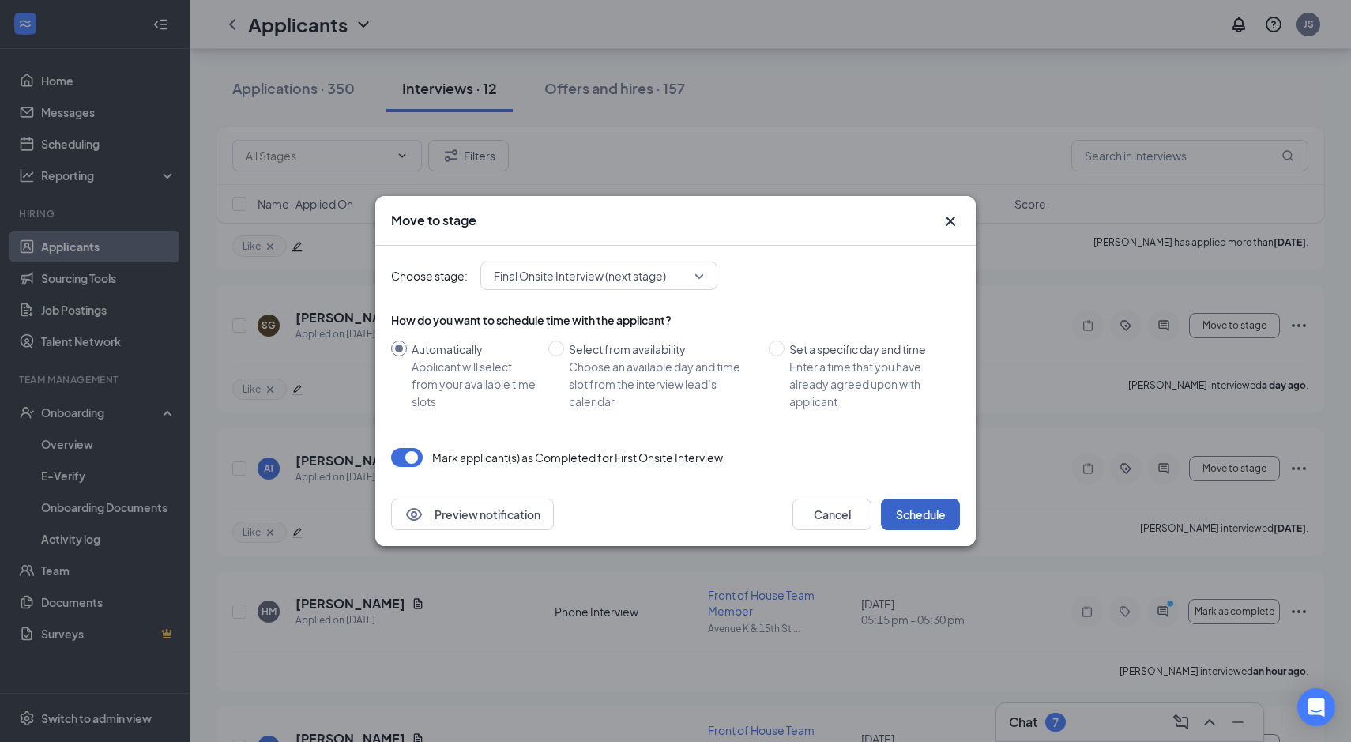
click at [925, 509] on button "Schedule" at bounding box center [920, 515] width 79 height 32
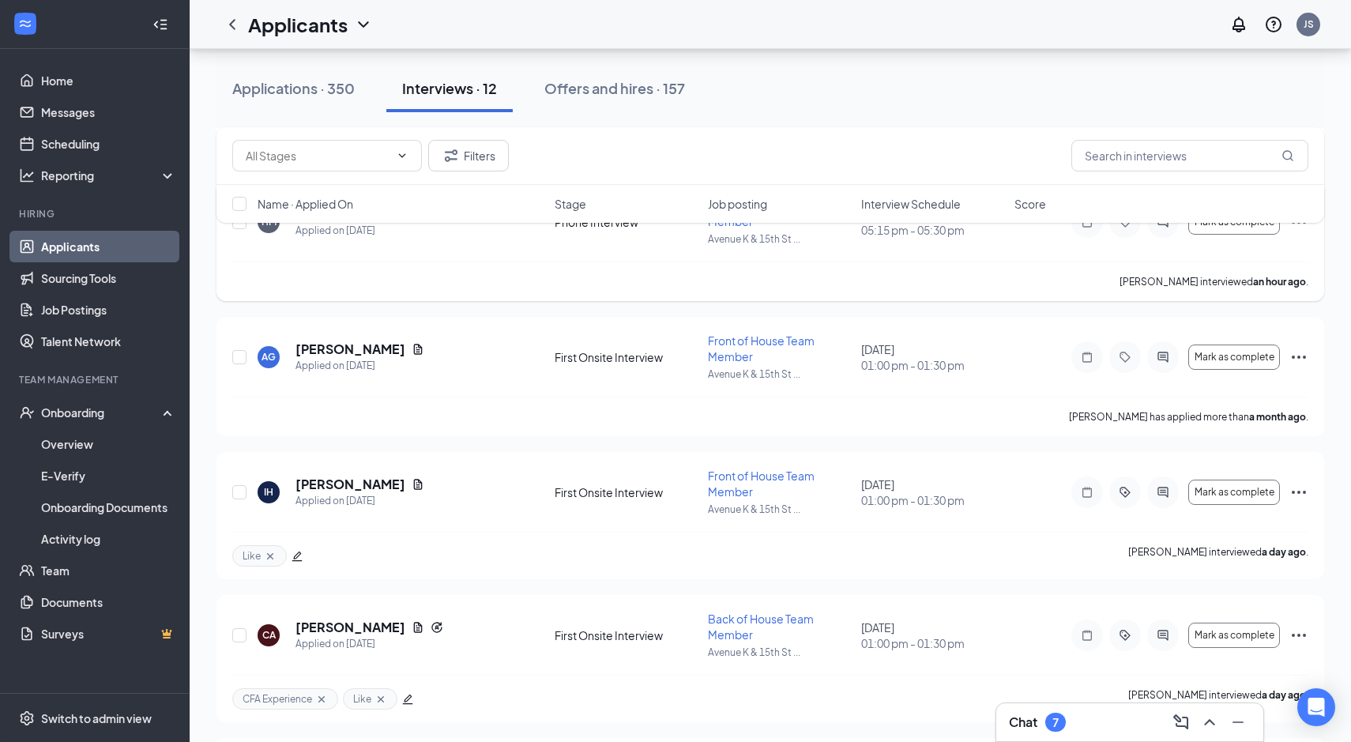
scroll to position [558, 0]
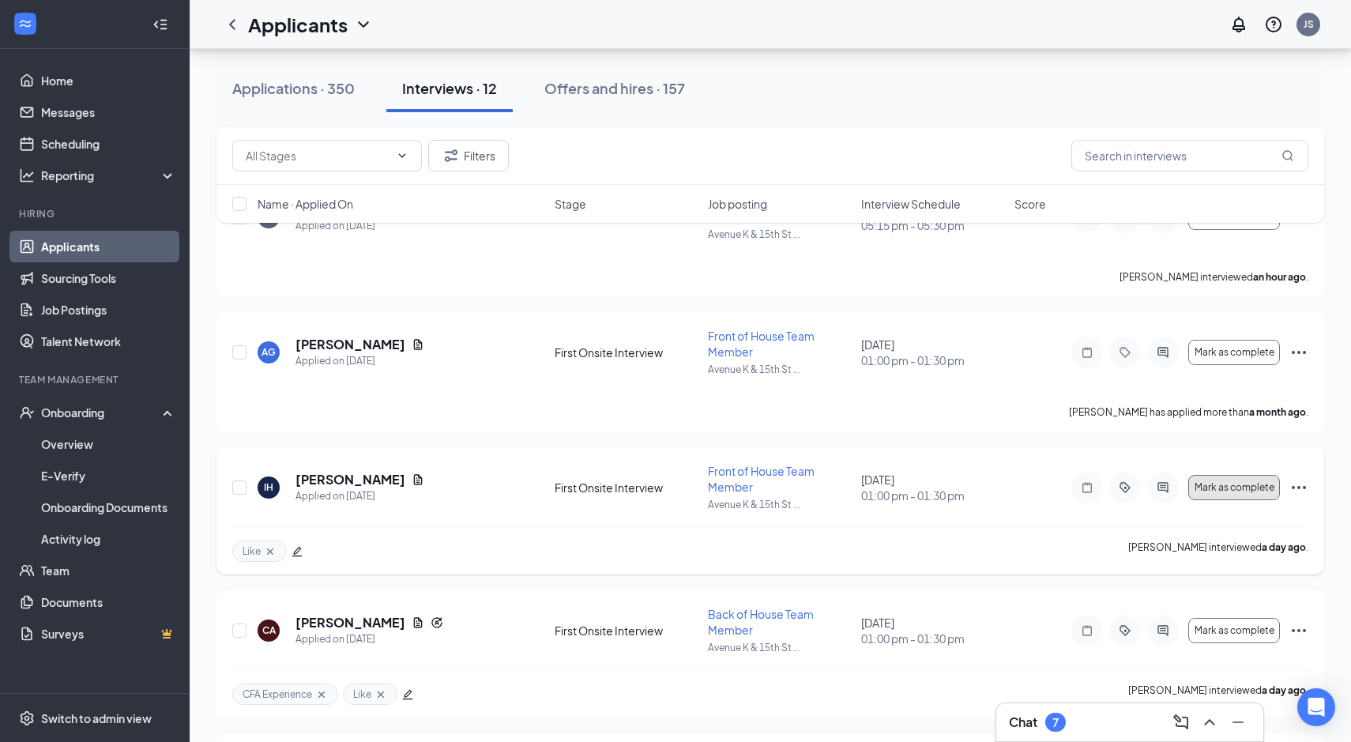
click at [1216, 484] on span "Mark as complete" at bounding box center [1235, 487] width 80 height 11
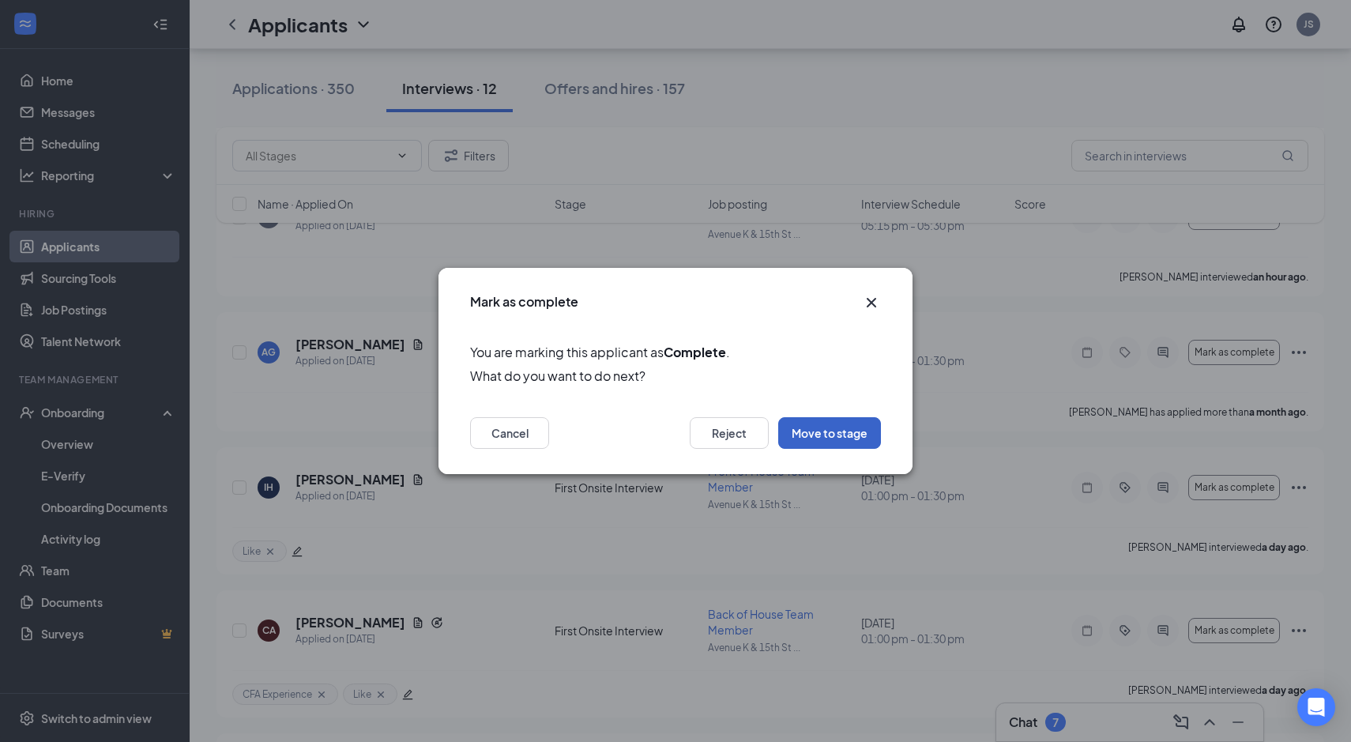
click at [827, 434] on button "Move to stage" at bounding box center [829, 433] width 103 height 32
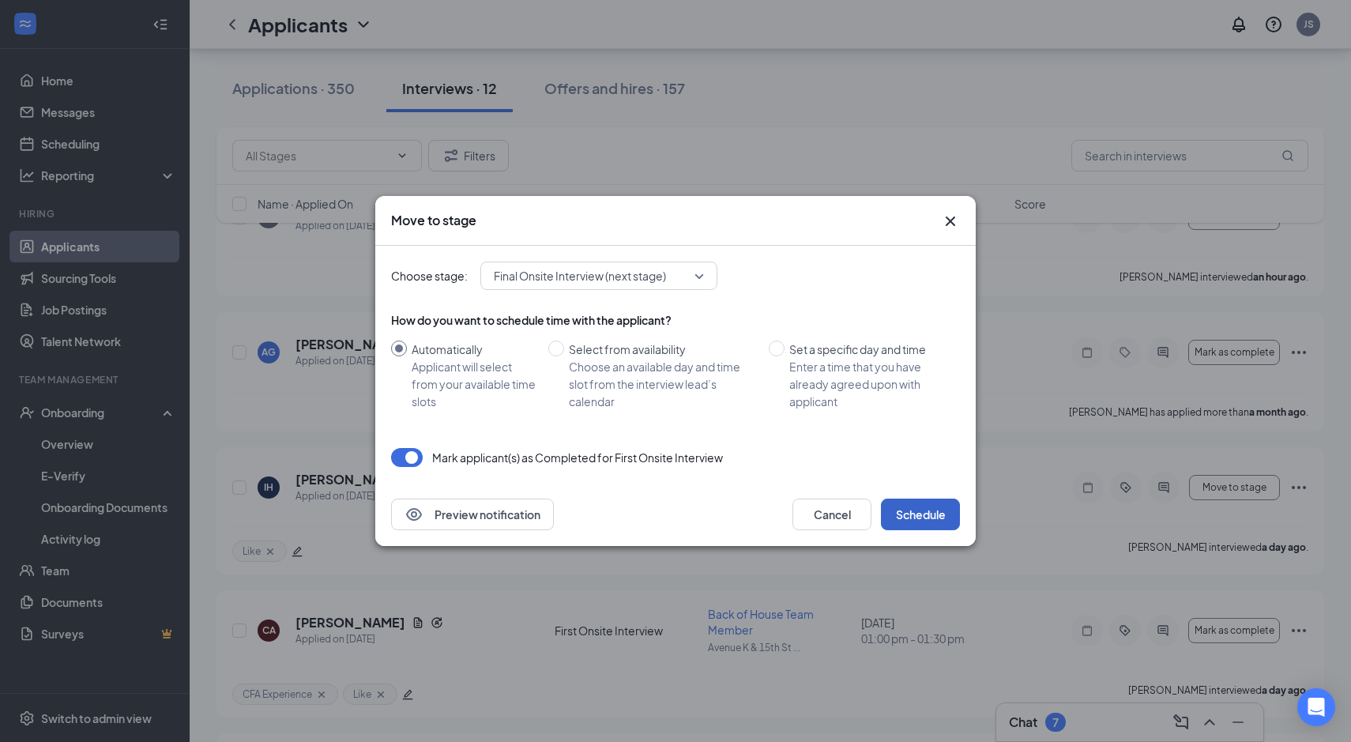
click at [907, 512] on button "Schedule" at bounding box center [920, 515] width 79 height 32
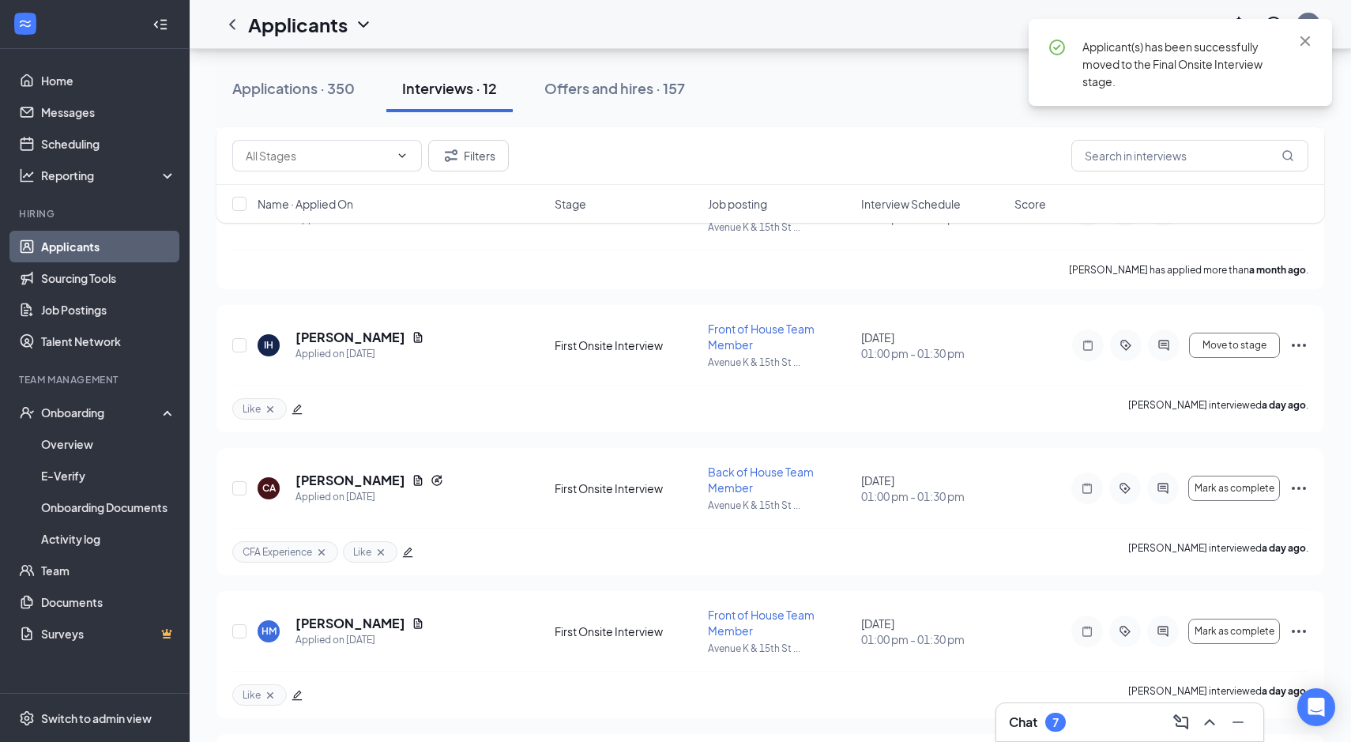
scroll to position [704, 0]
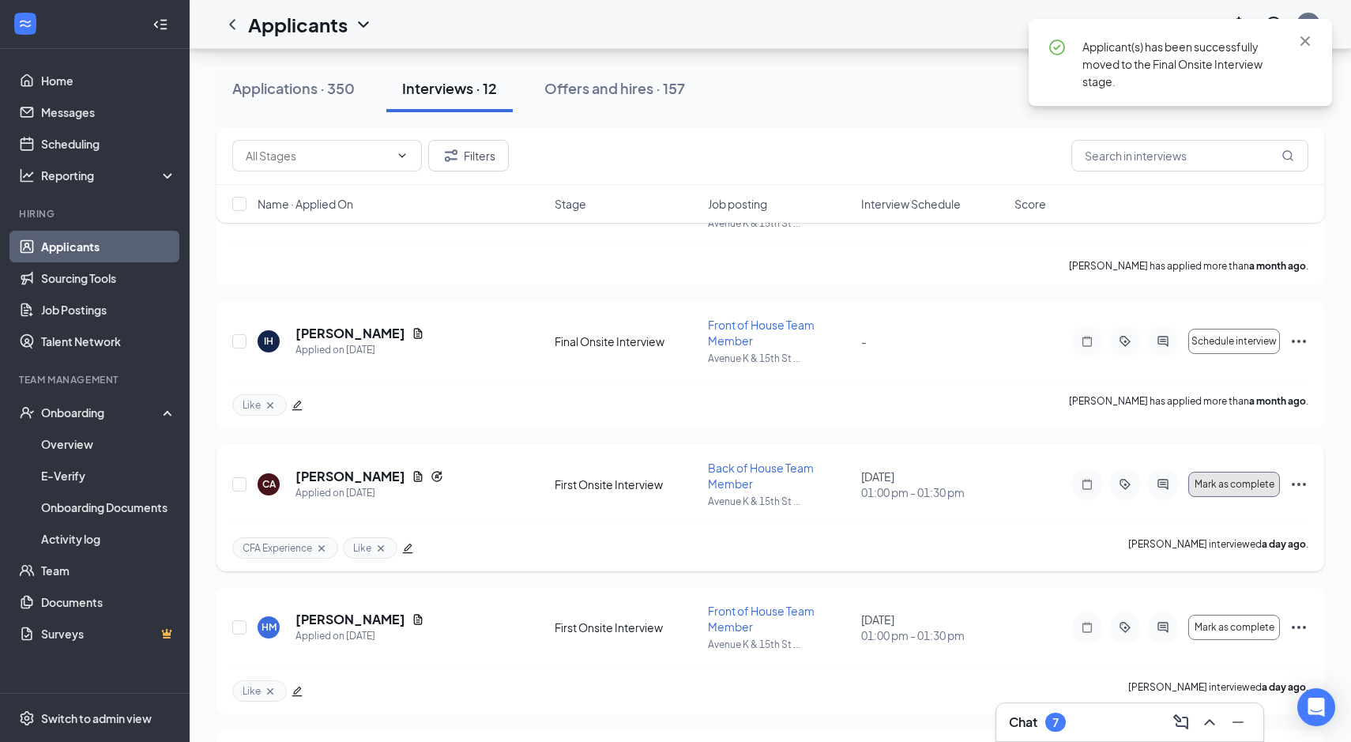
click at [1213, 485] on span "Mark as complete" at bounding box center [1235, 484] width 80 height 11
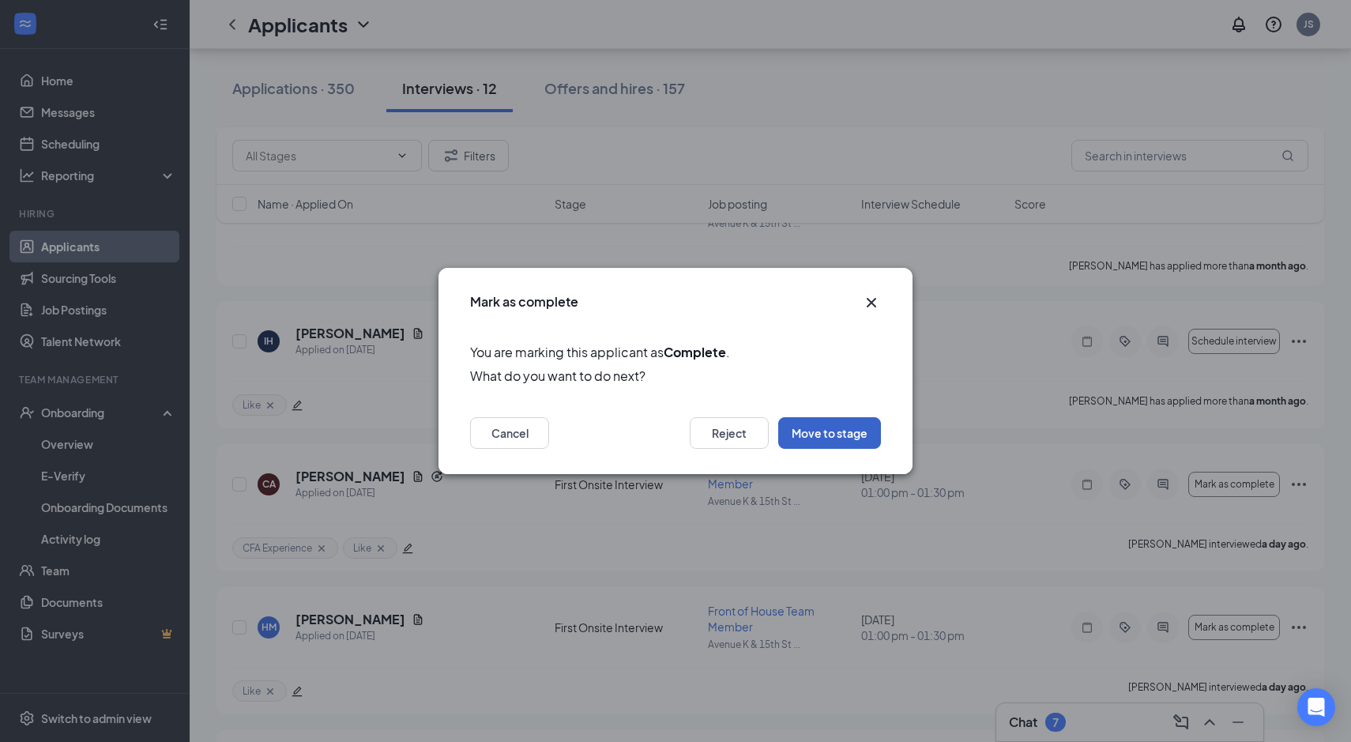
click at [857, 435] on button "Move to stage" at bounding box center [829, 433] width 103 height 32
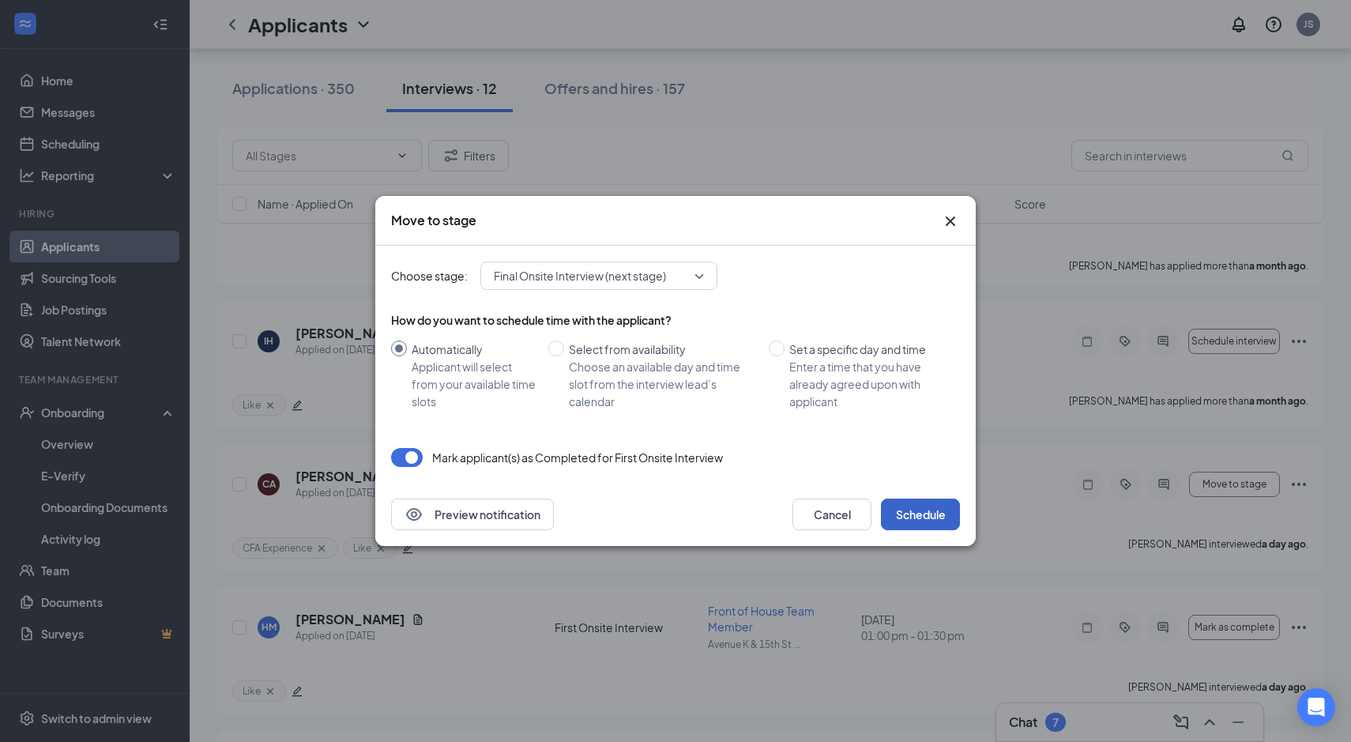
click at [899, 509] on button "Schedule" at bounding box center [920, 515] width 79 height 32
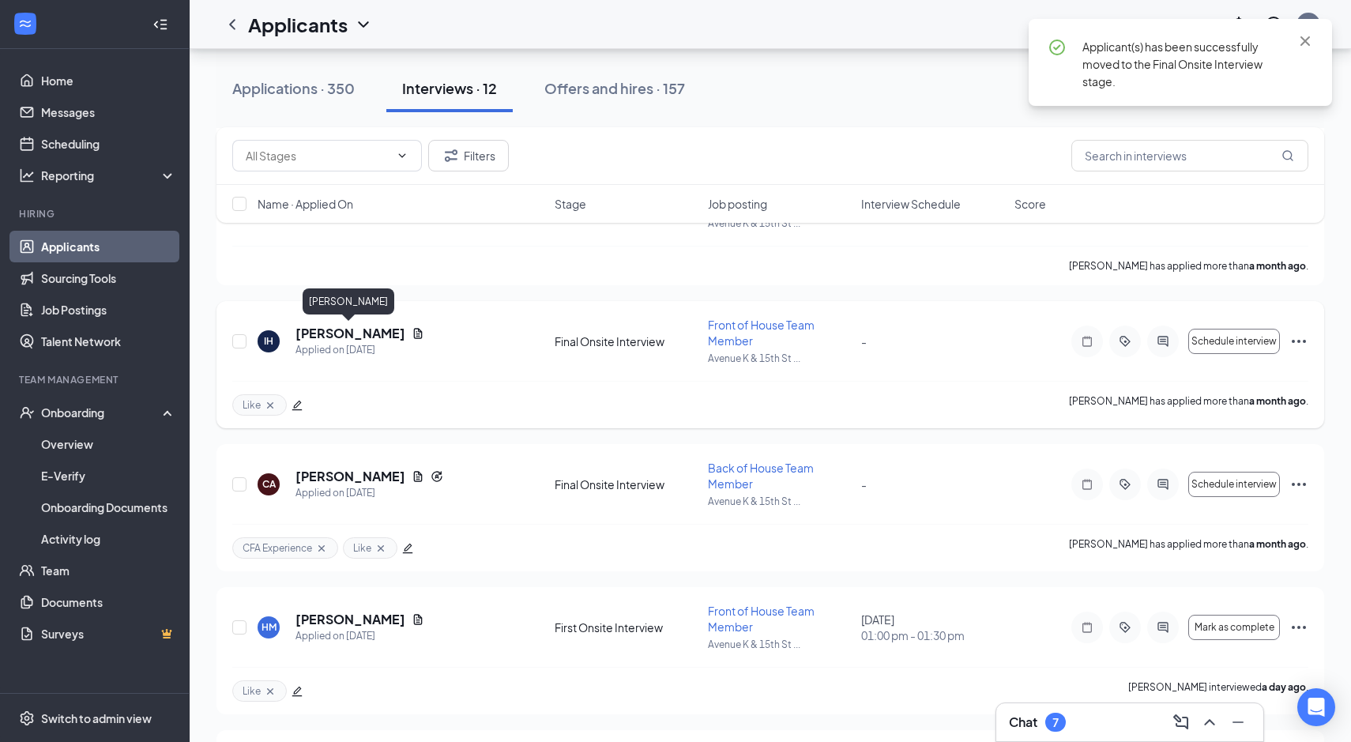
click at [378, 331] on h5 "[PERSON_NAME]" at bounding box center [351, 333] width 110 height 17
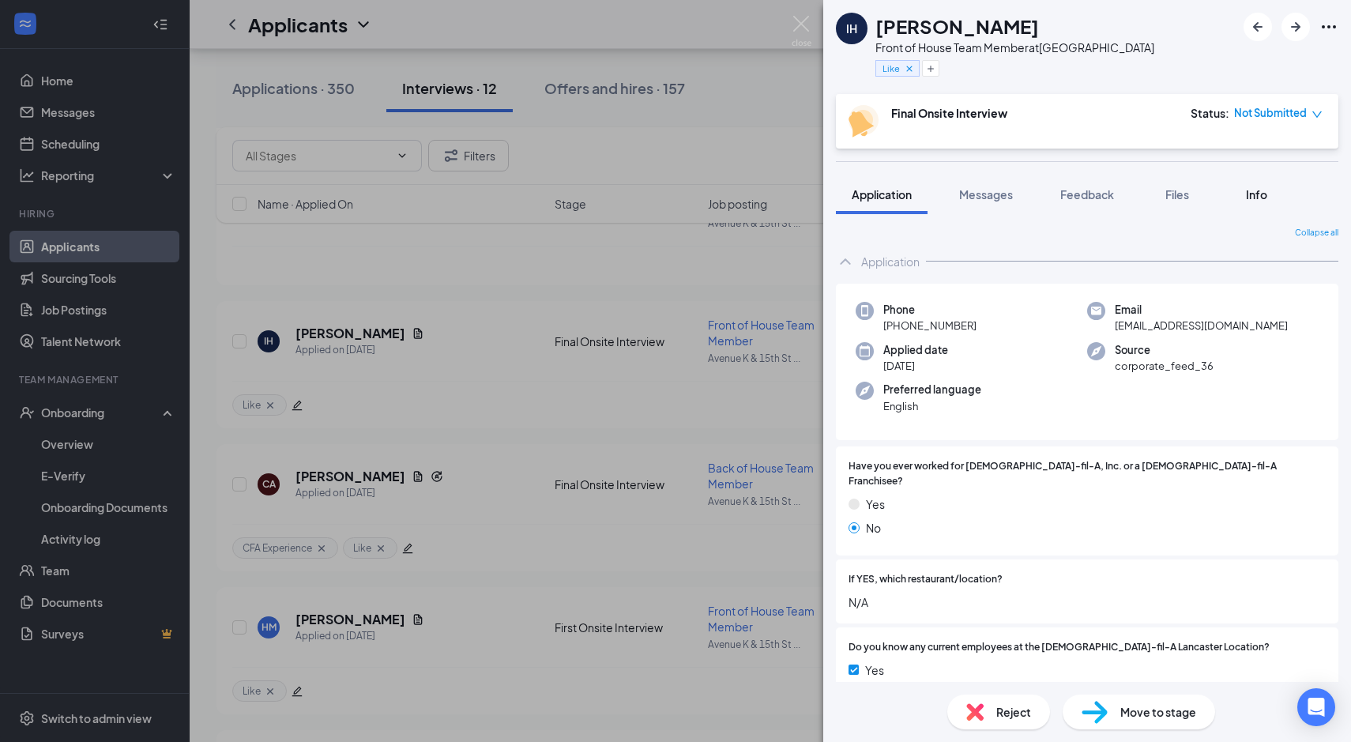
click at [1265, 197] on span "Info" at bounding box center [1256, 194] width 21 height 14
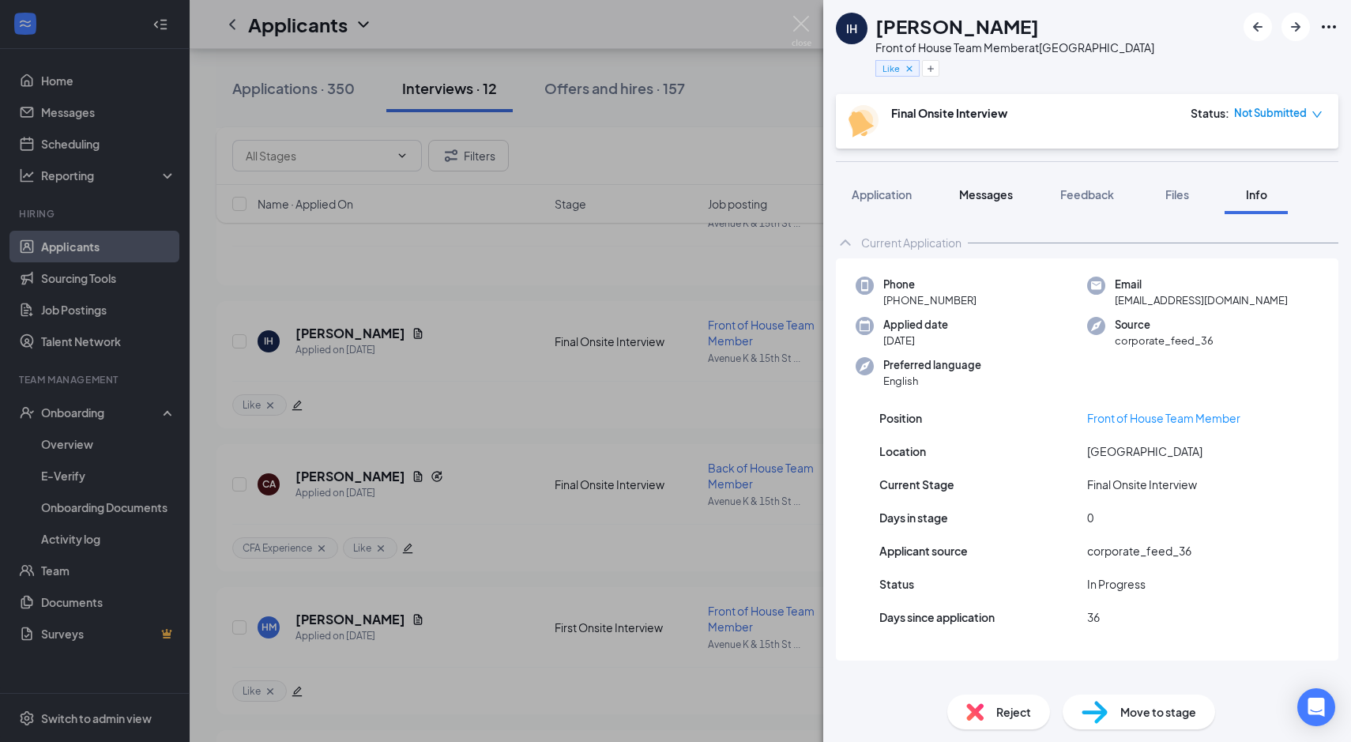
click at [986, 193] on span "Messages" at bounding box center [986, 194] width 54 height 14
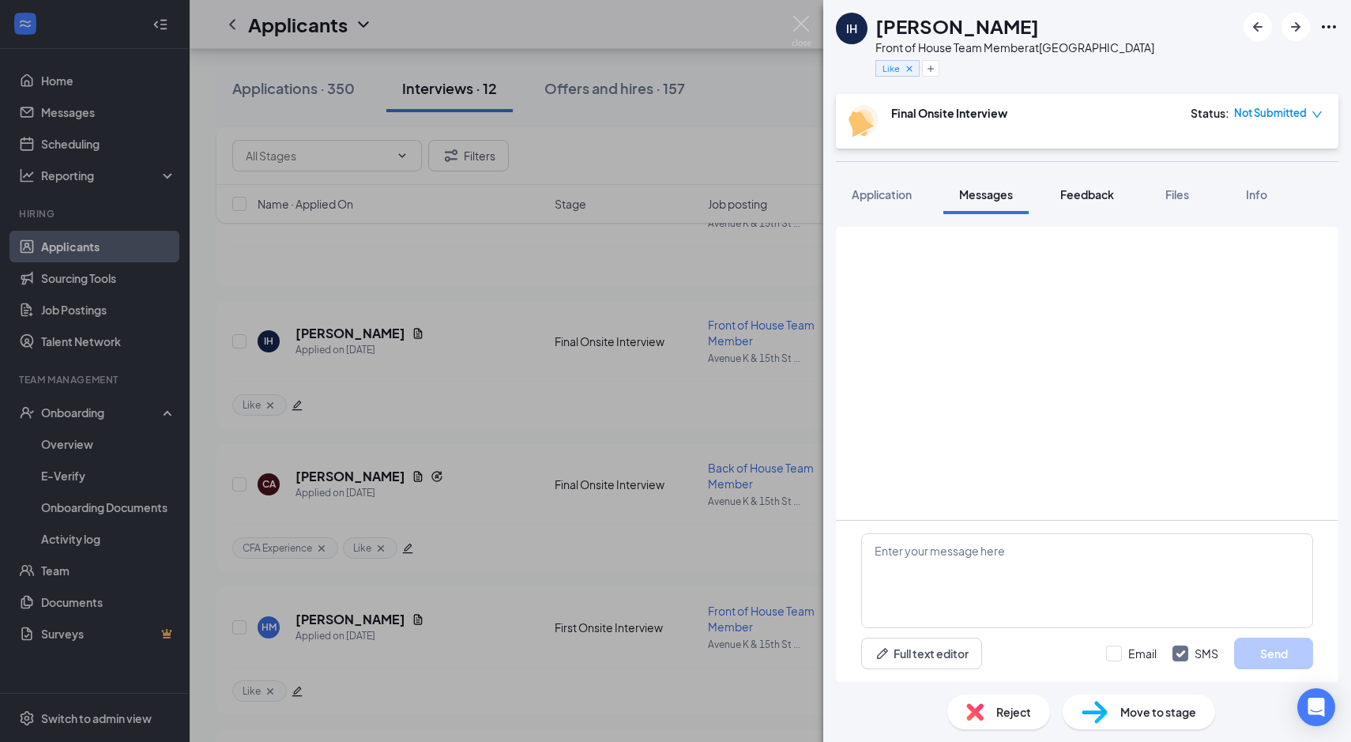
click at [1087, 195] on span "Feedback" at bounding box center [1088, 194] width 54 height 14
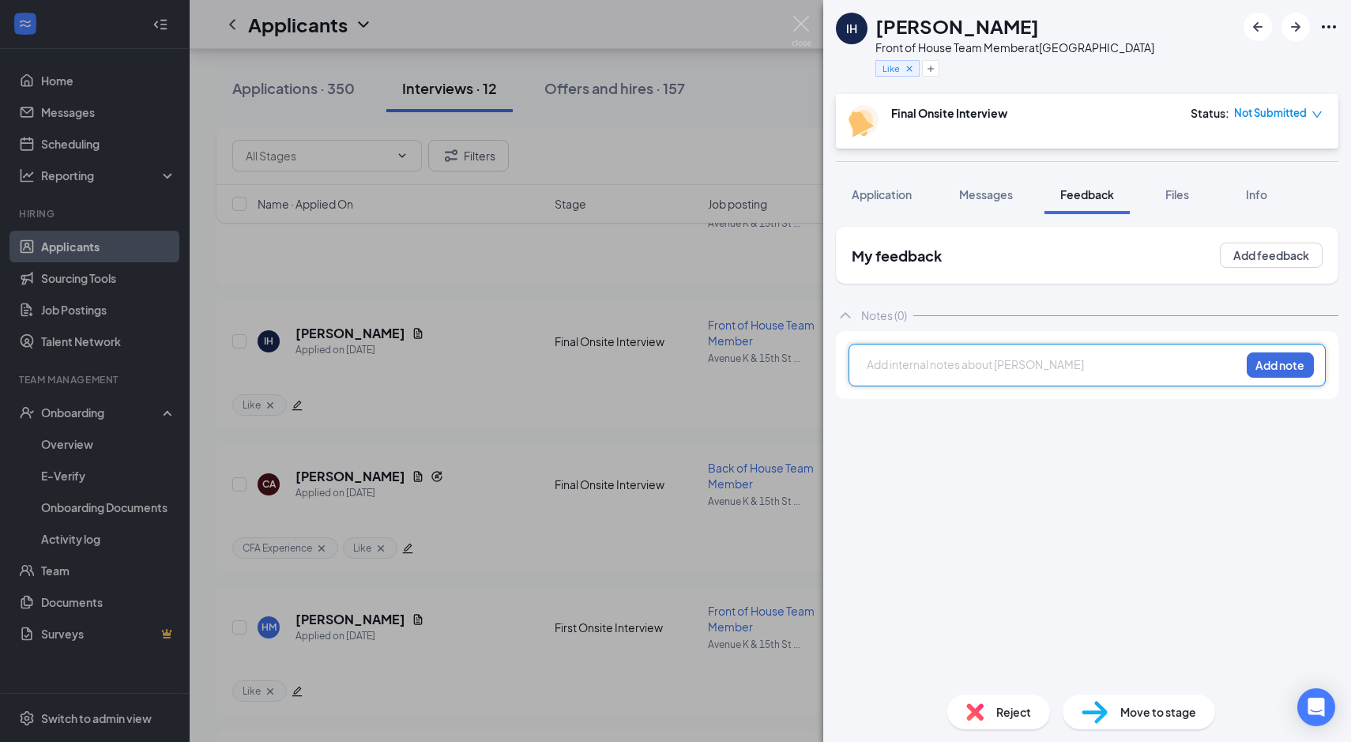
click at [941, 358] on div at bounding box center [1054, 364] width 372 height 17
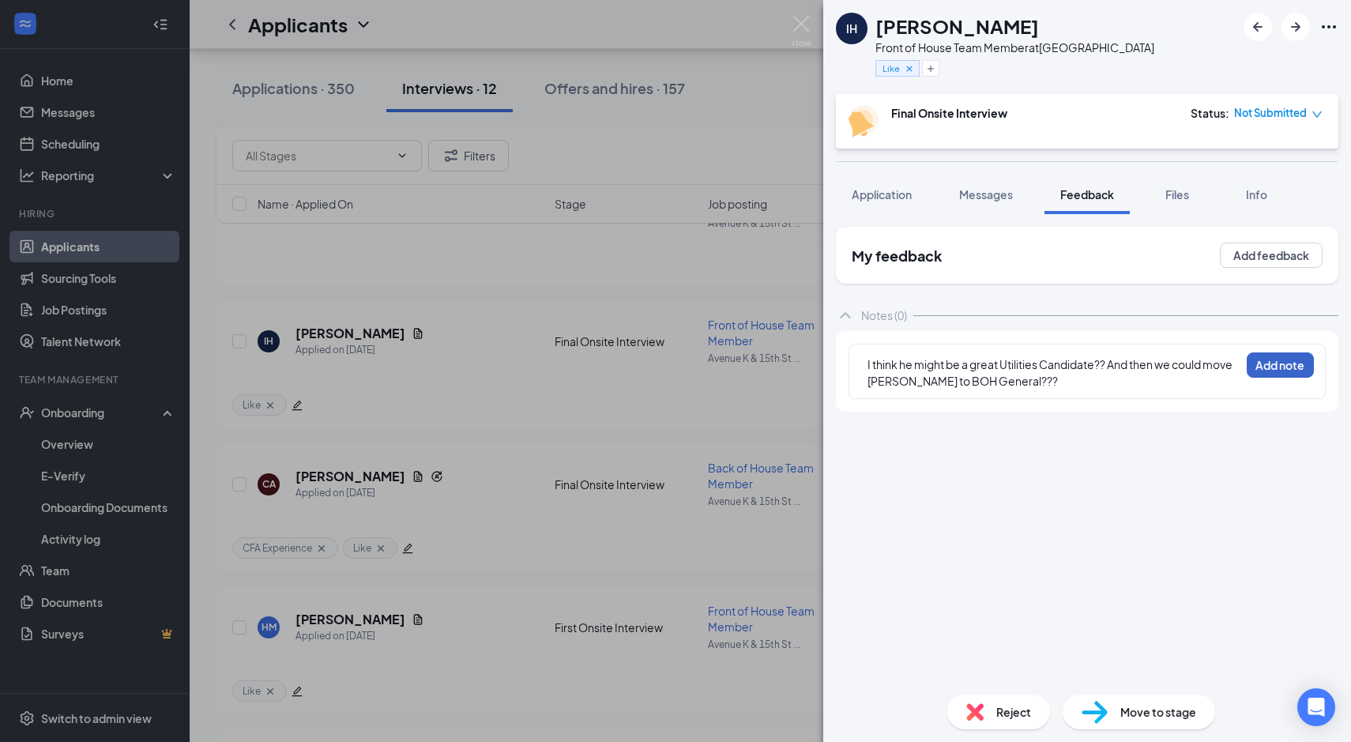
click at [1249, 363] on button "Add note" at bounding box center [1280, 364] width 67 height 25
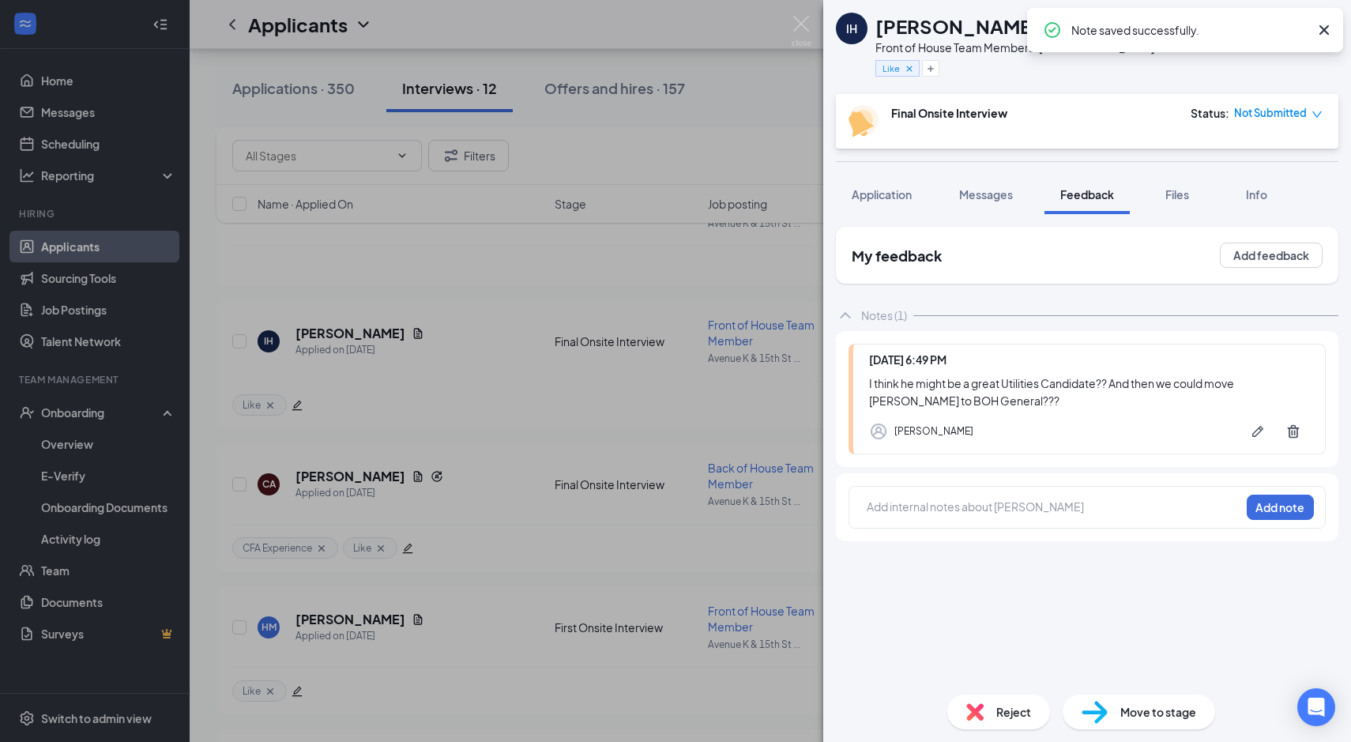
click at [744, 558] on div "IH [PERSON_NAME] Front of House Team Member at [GEOGRAPHIC_DATA] SW Like Final …" at bounding box center [675, 371] width 1351 height 742
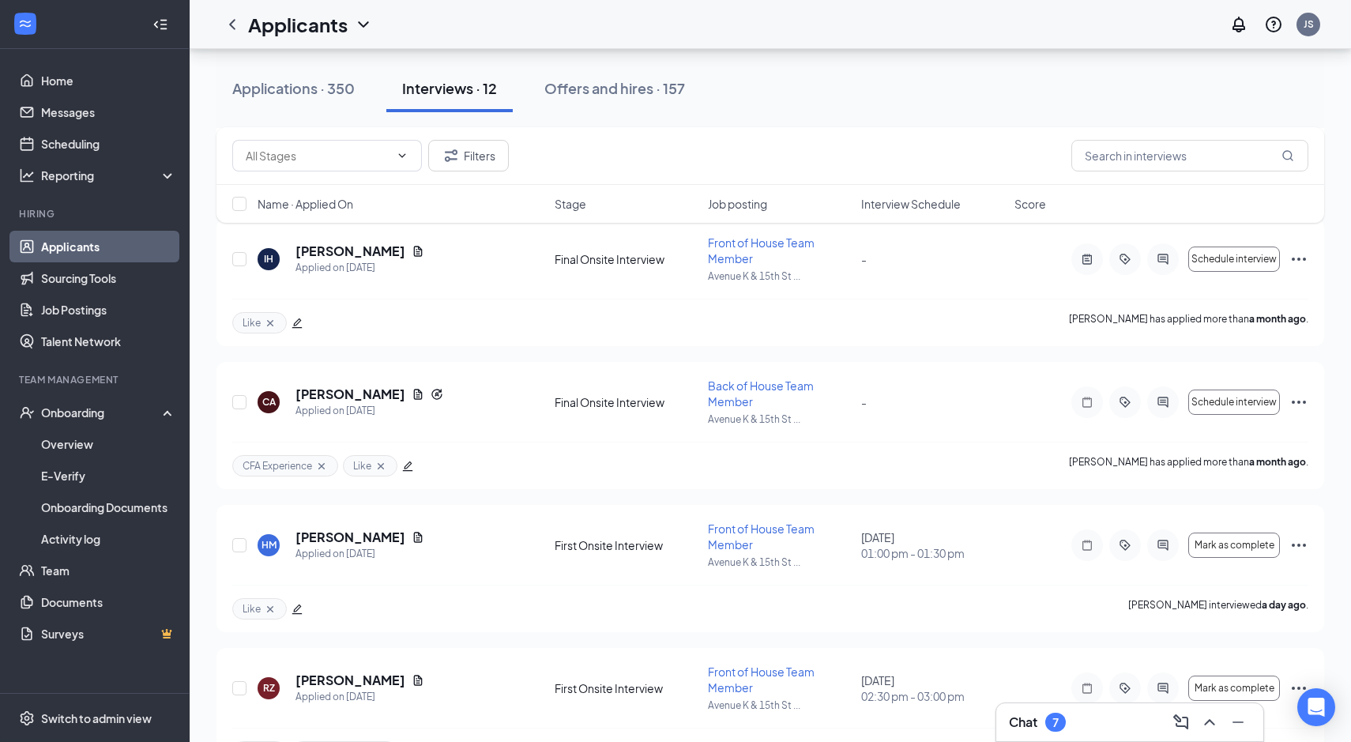
scroll to position [787, 0]
click at [1246, 556] on button "Mark as complete" at bounding box center [1235, 544] width 92 height 25
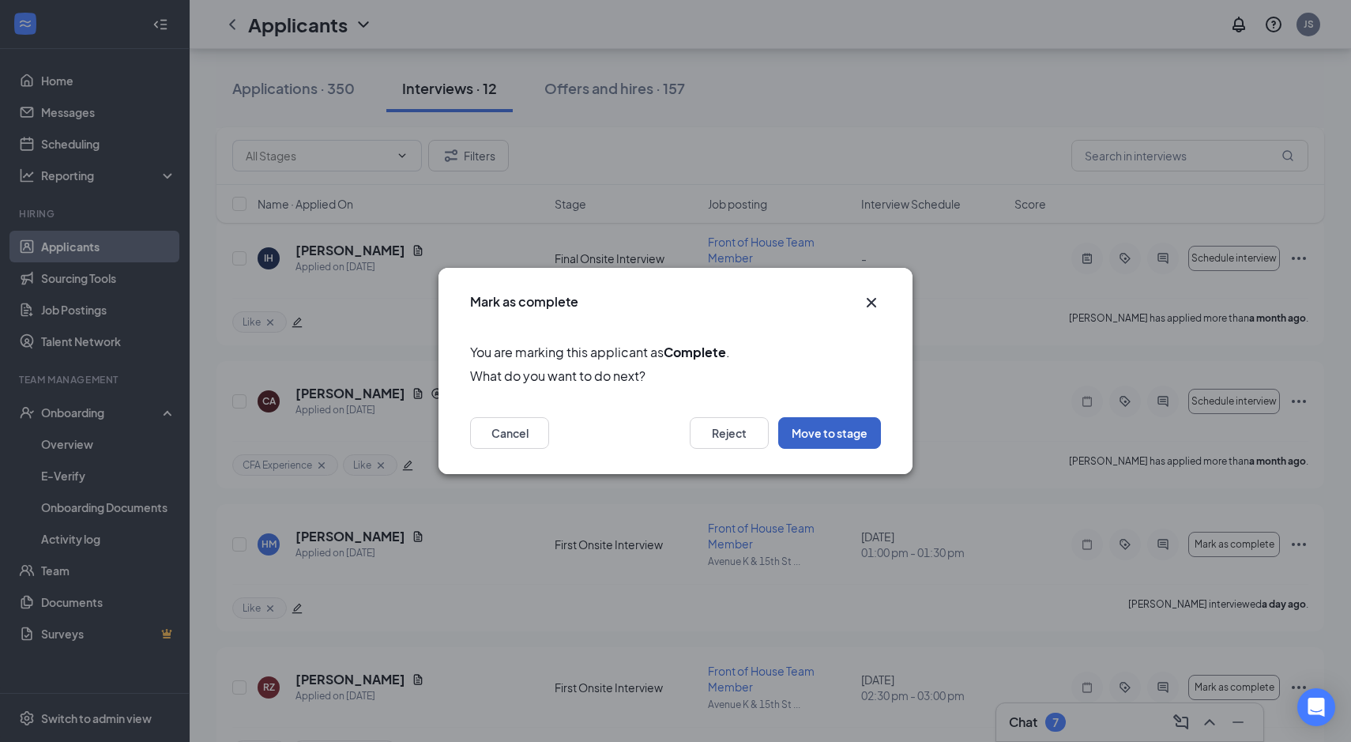
click at [838, 438] on button "Move to stage" at bounding box center [829, 433] width 103 height 32
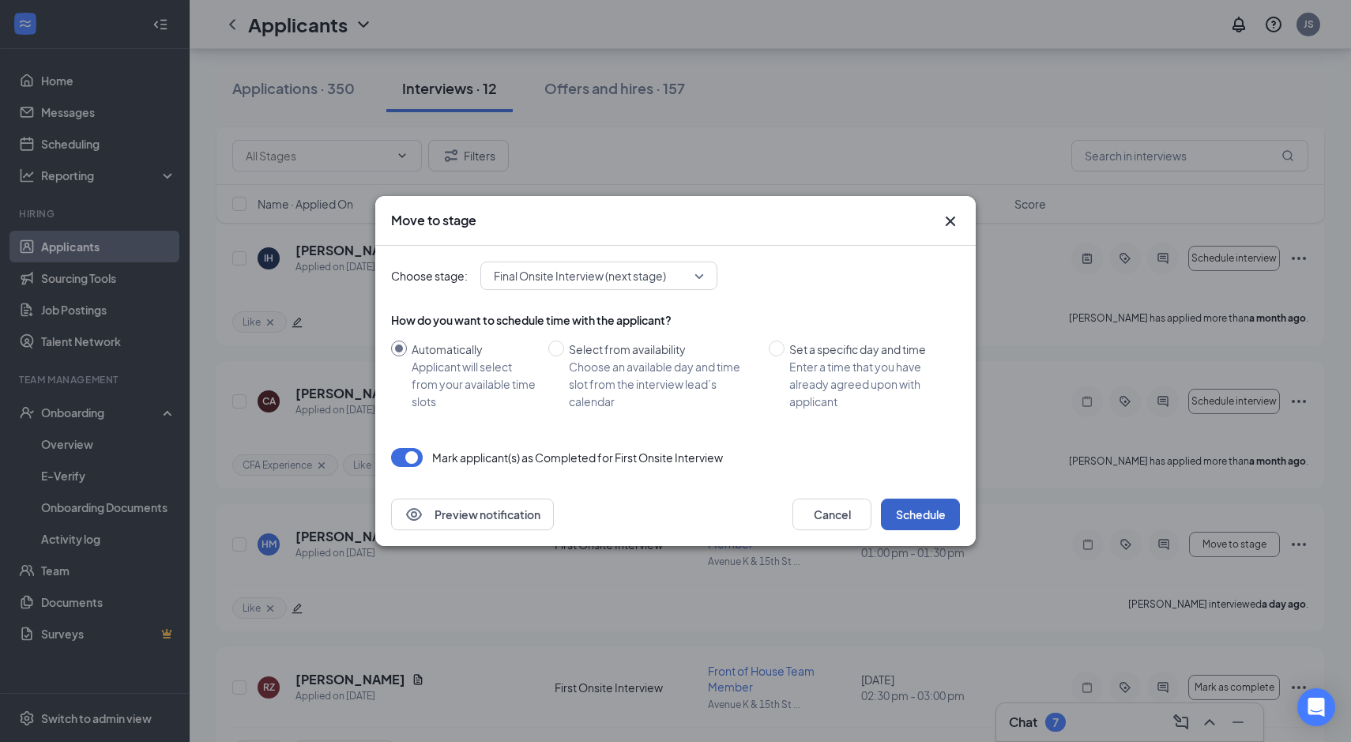
click at [905, 523] on button "Schedule" at bounding box center [920, 515] width 79 height 32
